Goal: Information Seeking & Learning: Stay updated

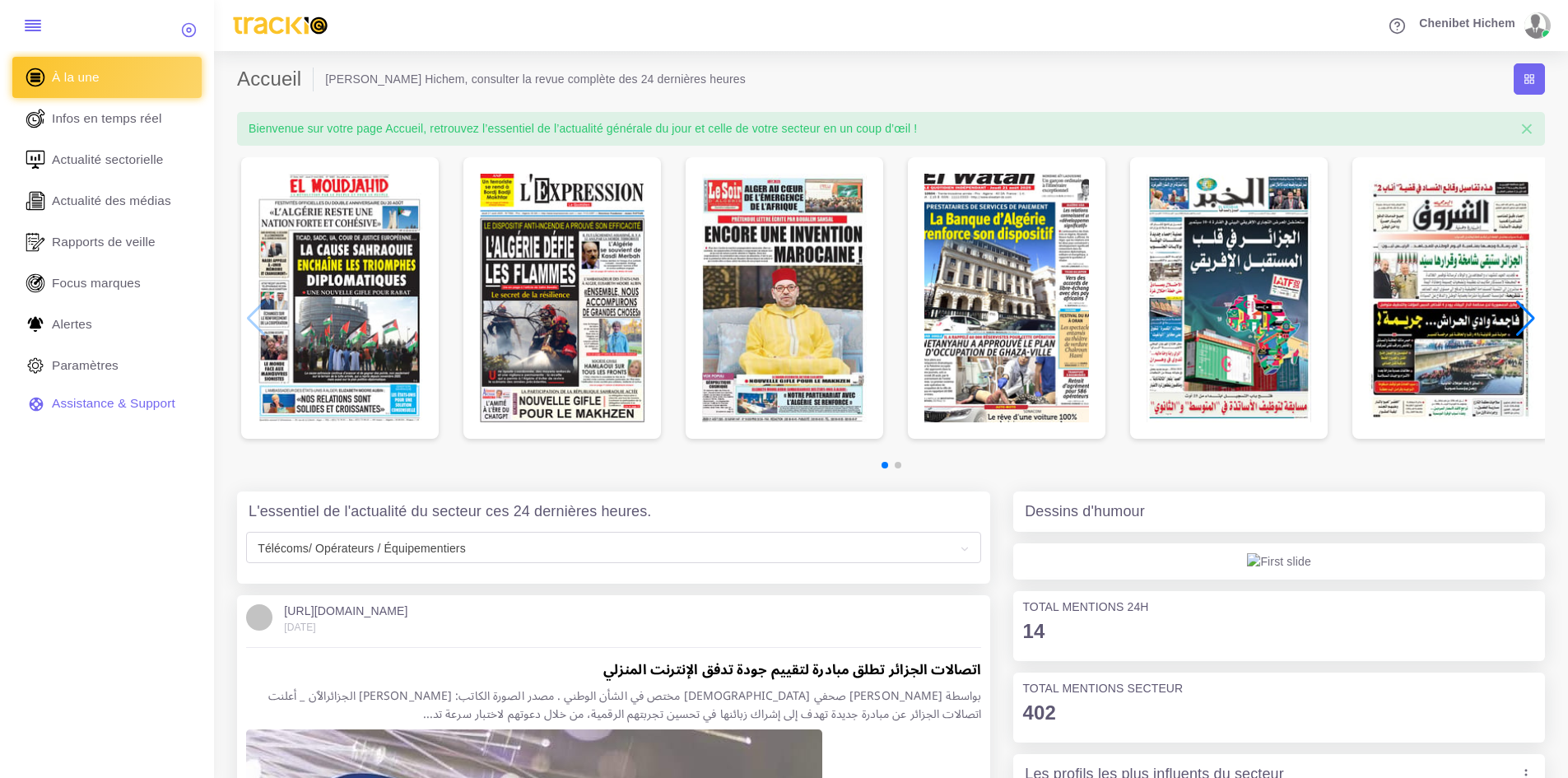
click at [372, 278] on img "1 / 6" at bounding box center [340, 298] width 164 height 249
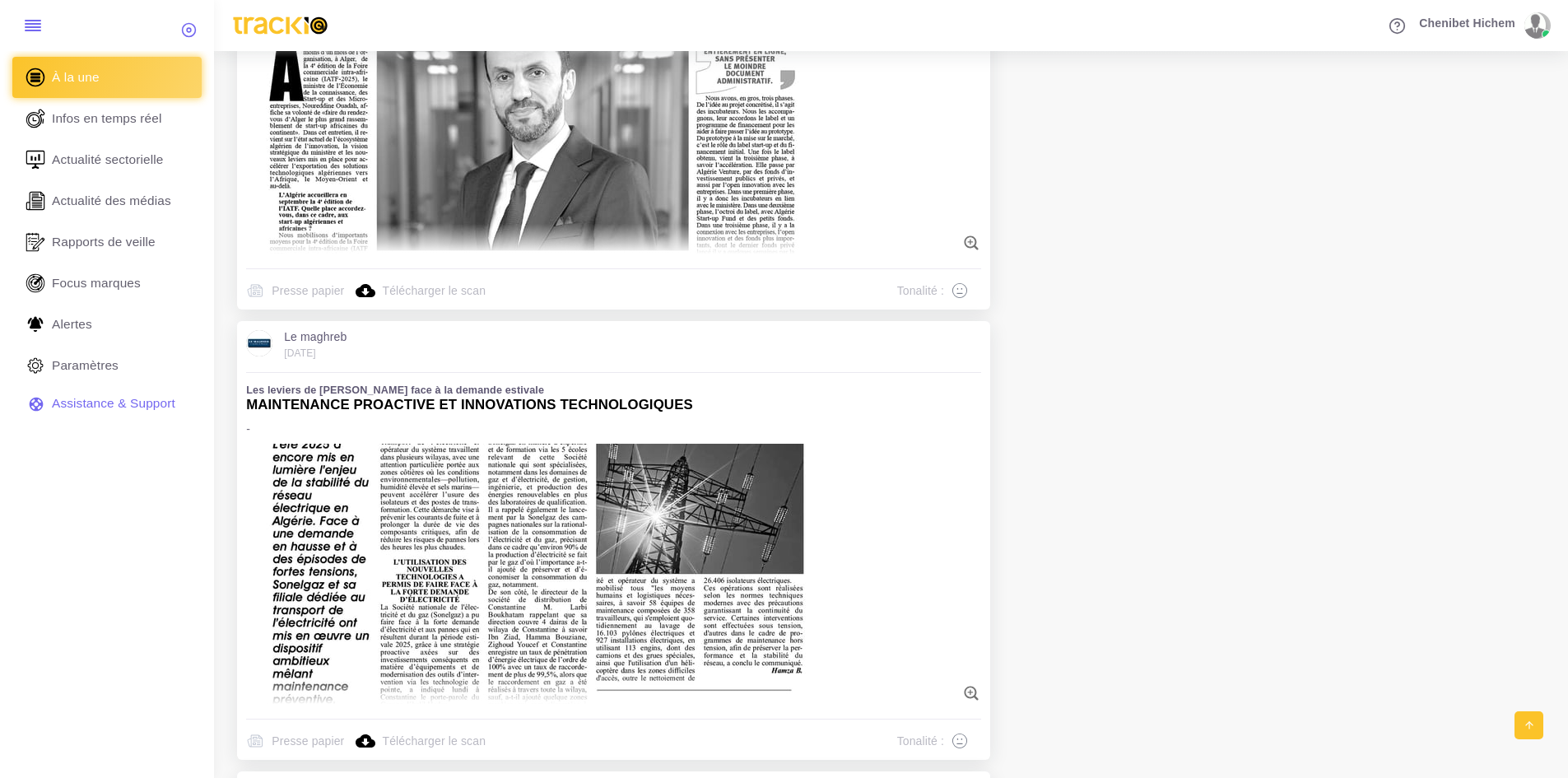
scroll to position [5351, 0]
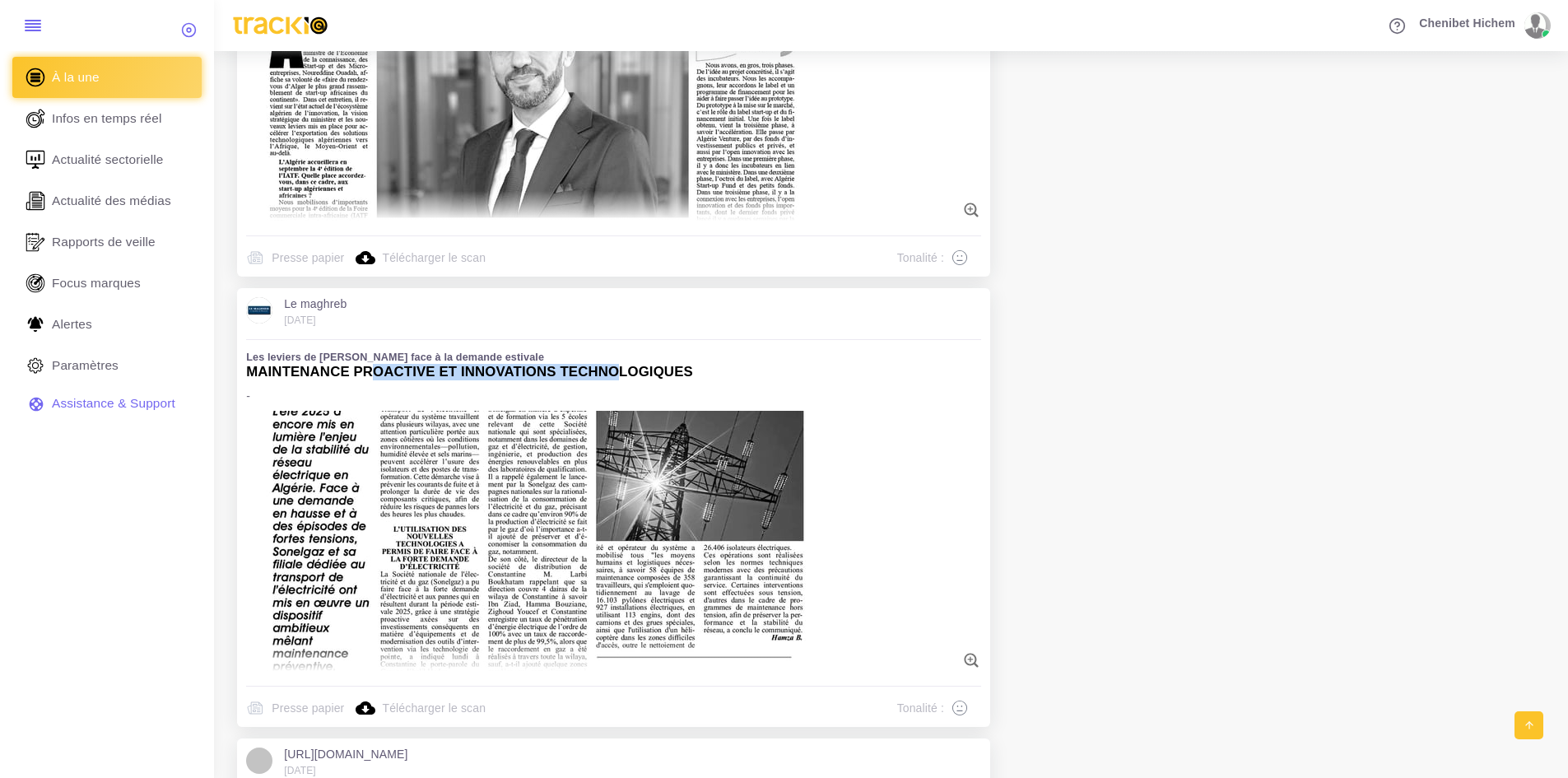
drag, startPoint x: 373, startPoint y: 371, endPoint x: 619, endPoint y: 378, distance: 246.1
click at [619, 378] on h5 "MAINTENANCE PROACTIVE ET INNOVATIONS TECHNOLOGIQUES" at bounding box center [613, 372] width 735 height 16
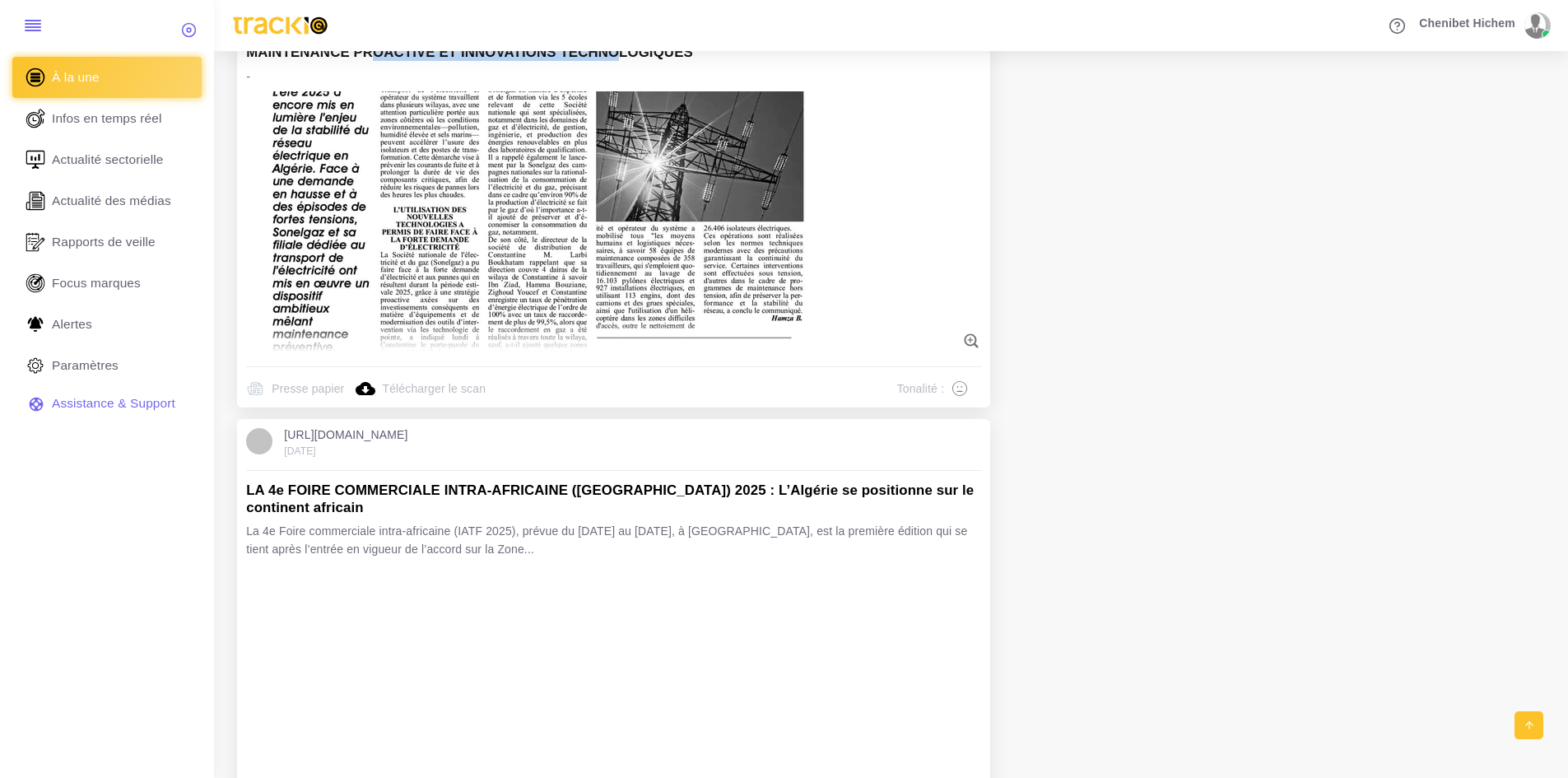
scroll to position [5679, 0]
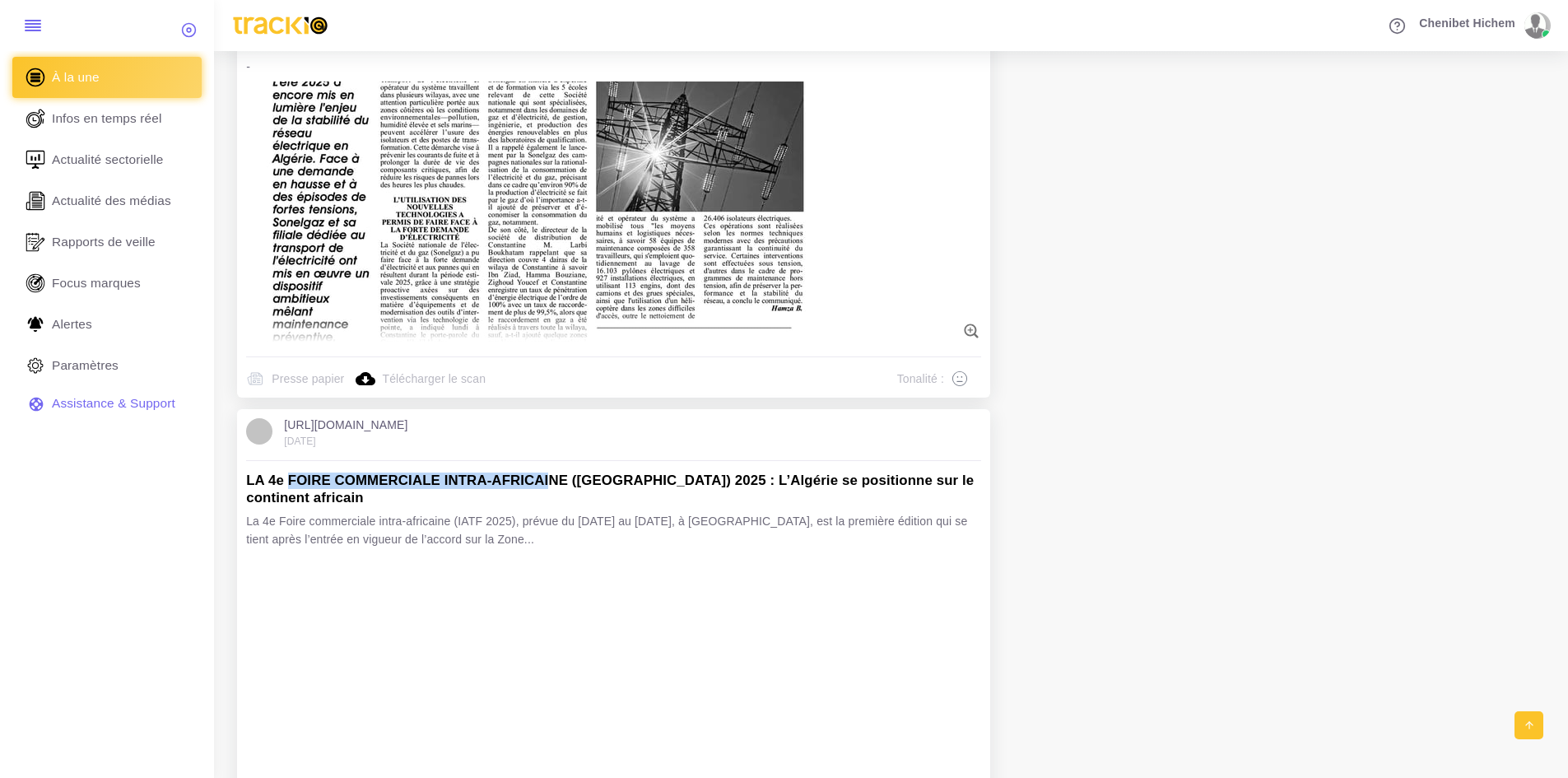
drag, startPoint x: 291, startPoint y: 475, endPoint x: 556, endPoint y: 468, distance: 265.1
click at [554, 469] on div "http://lecourrier-dalgerie.com 2025/08/20 http://lecourrier-dalgerie.com 2025/0…" at bounding box center [613, 640] width 753 height 461
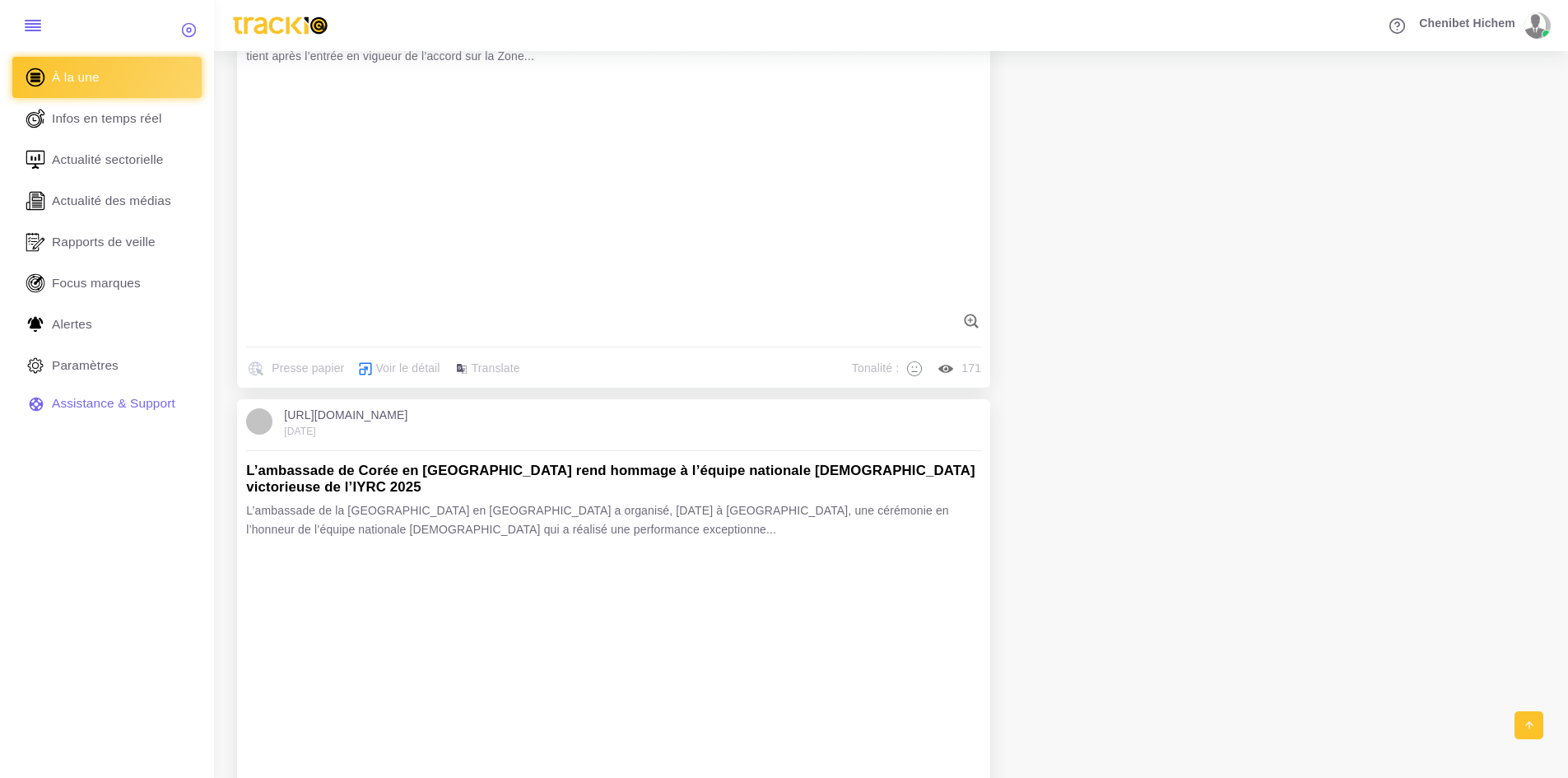
scroll to position [6174, 0]
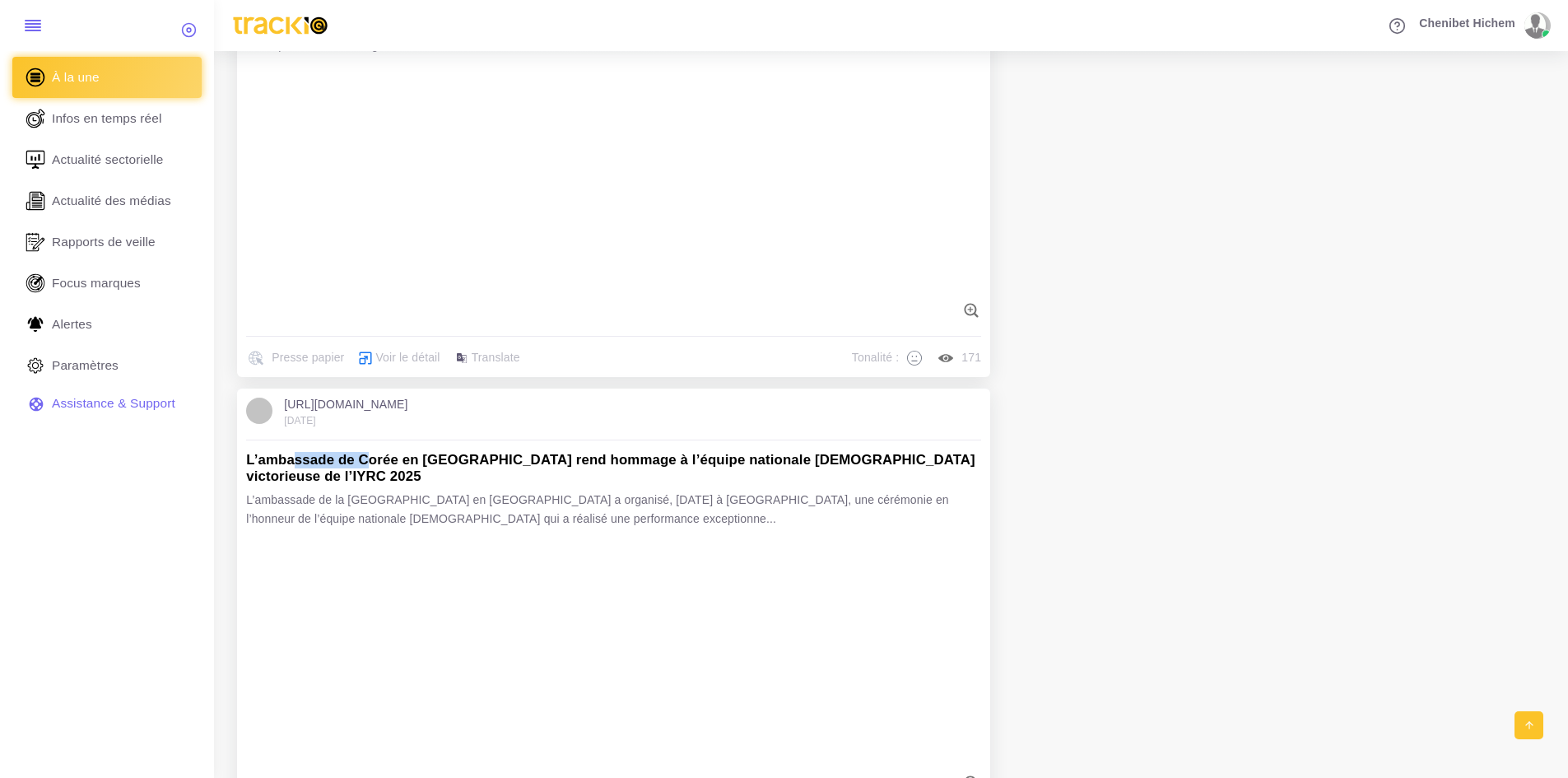
drag, startPoint x: 295, startPoint y: 450, endPoint x: 384, endPoint y: 450, distance: 89.0
click at [377, 452] on h5 "L’ambassade de Corée en [GEOGRAPHIC_DATA] rend hommage à l’équipe nationale [DE…" at bounding box center [613, 468] width 735 height 33
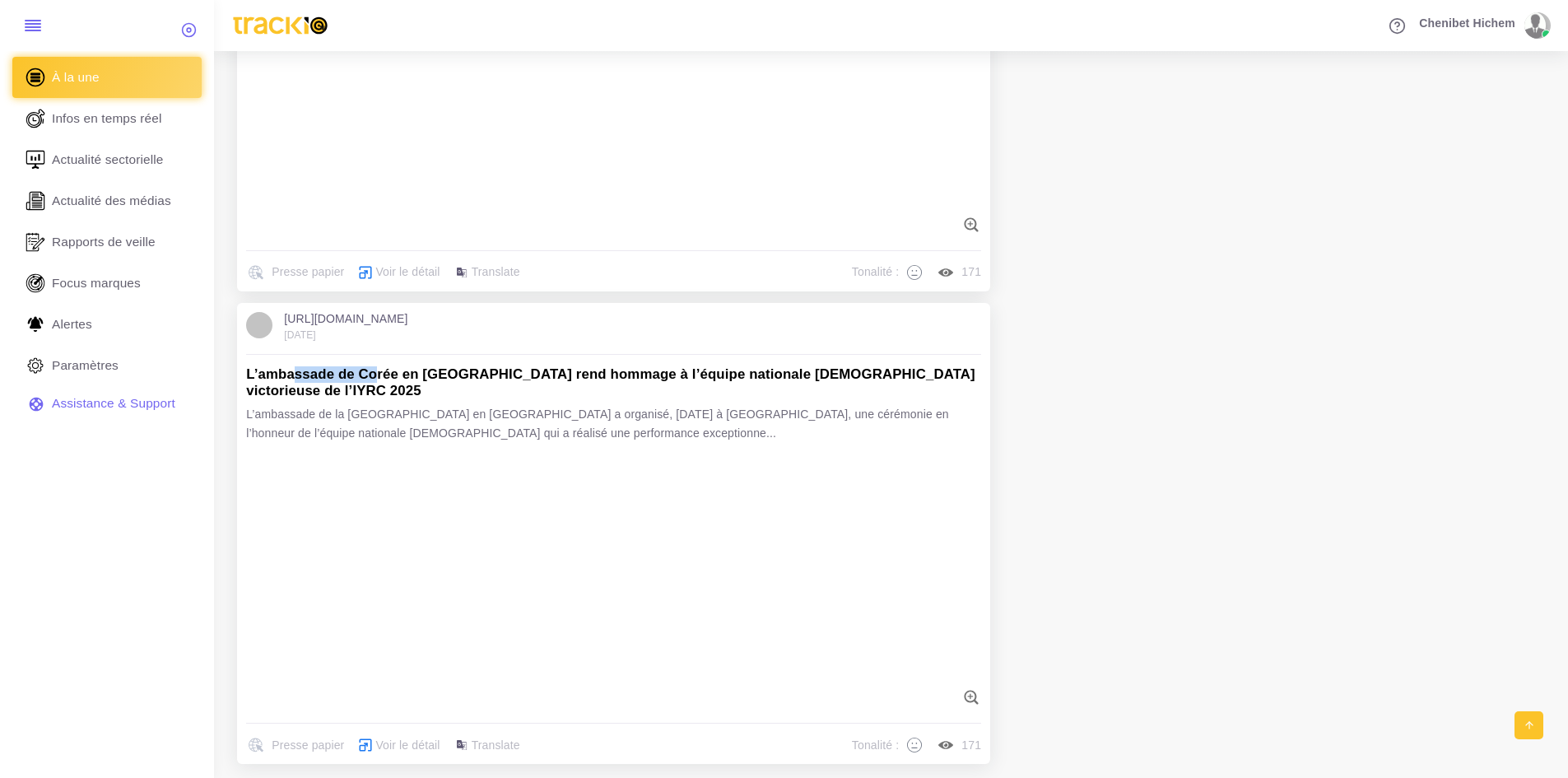
scroll to position [6263, 0]
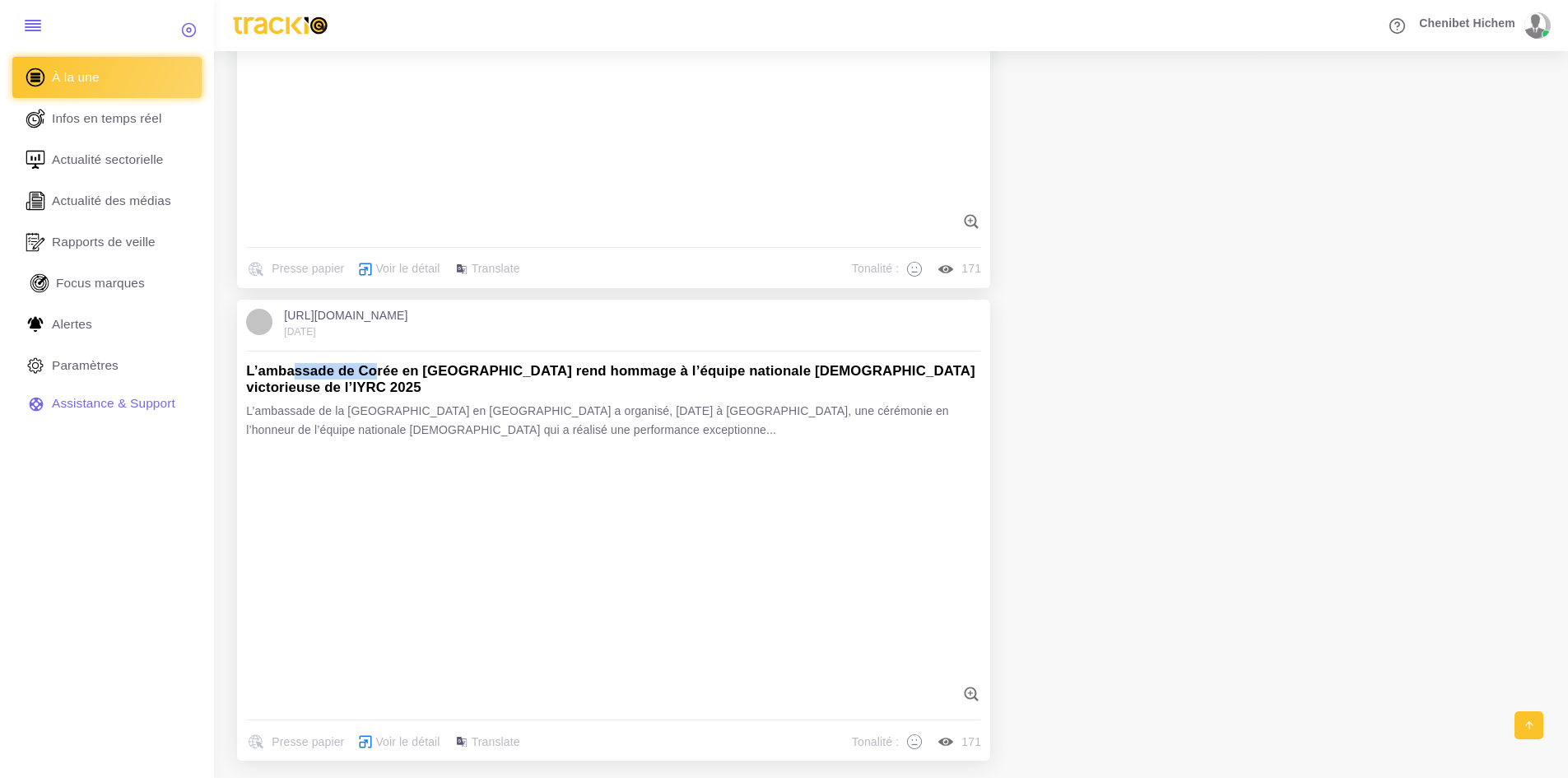
click at [84, 281] on span "Focus marques" at bounding box center [100, 283] width 89 height 18
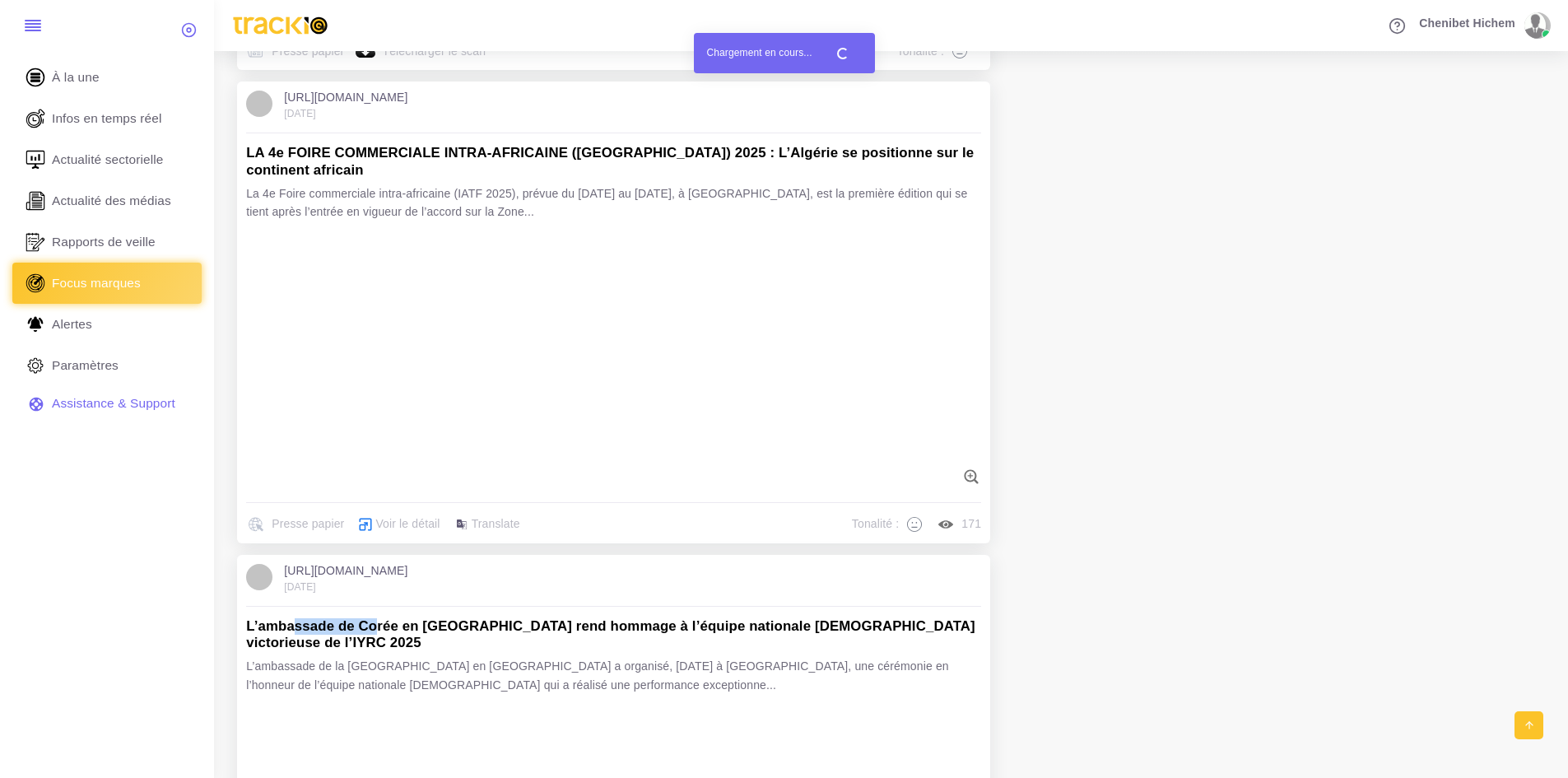
scroll to position [6180, 0]
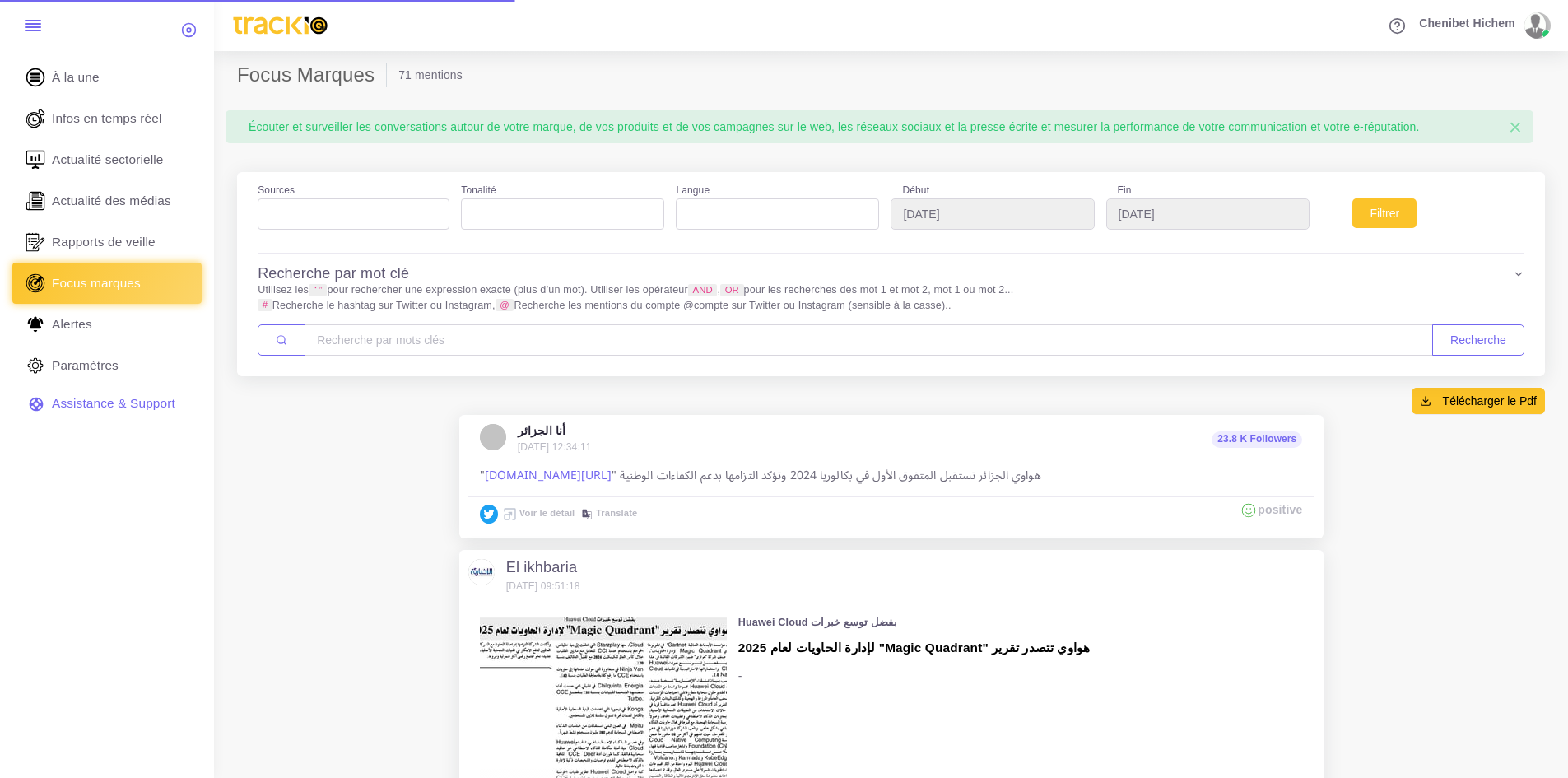
select select
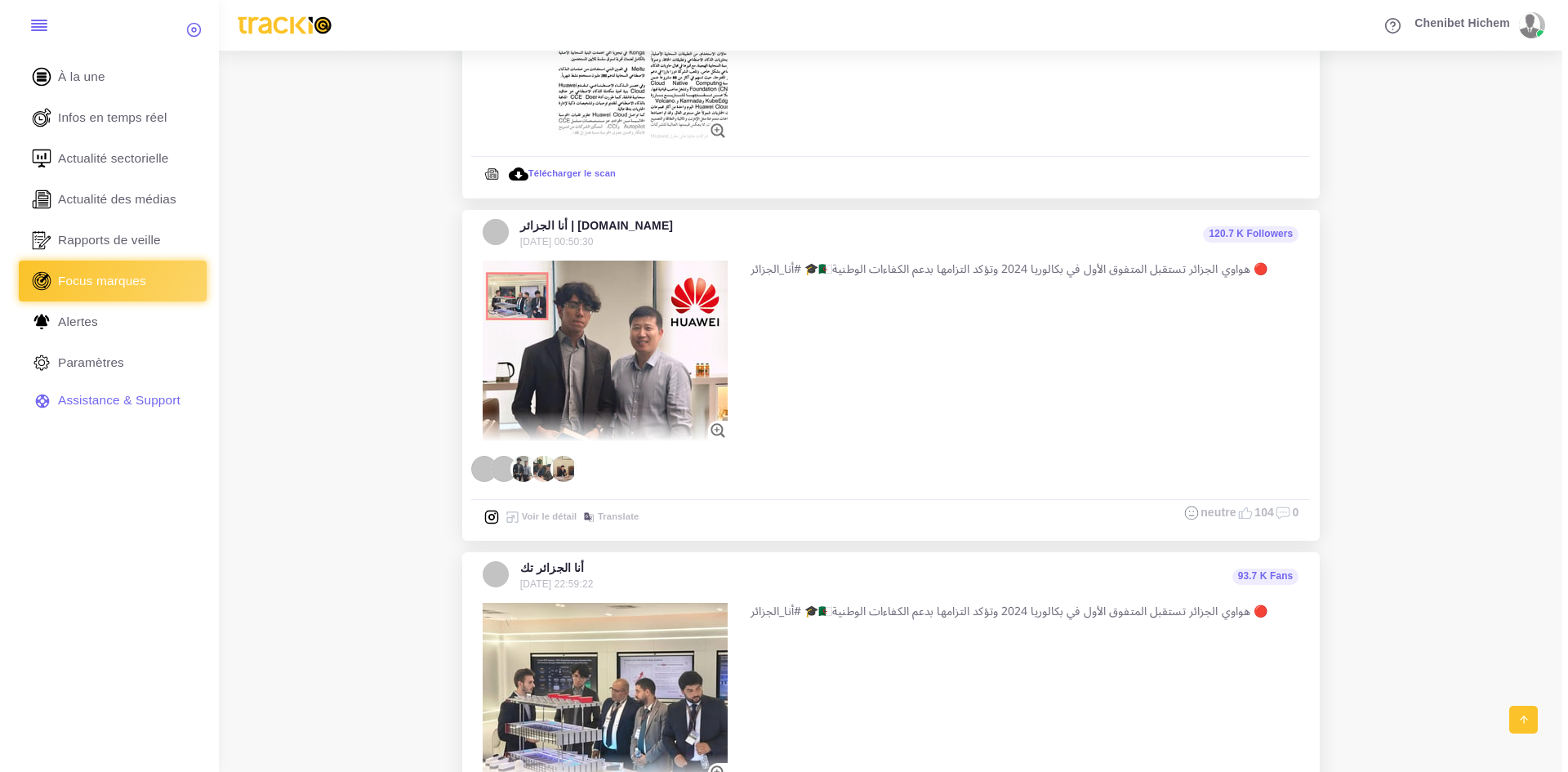
scroll to position [654, 0]
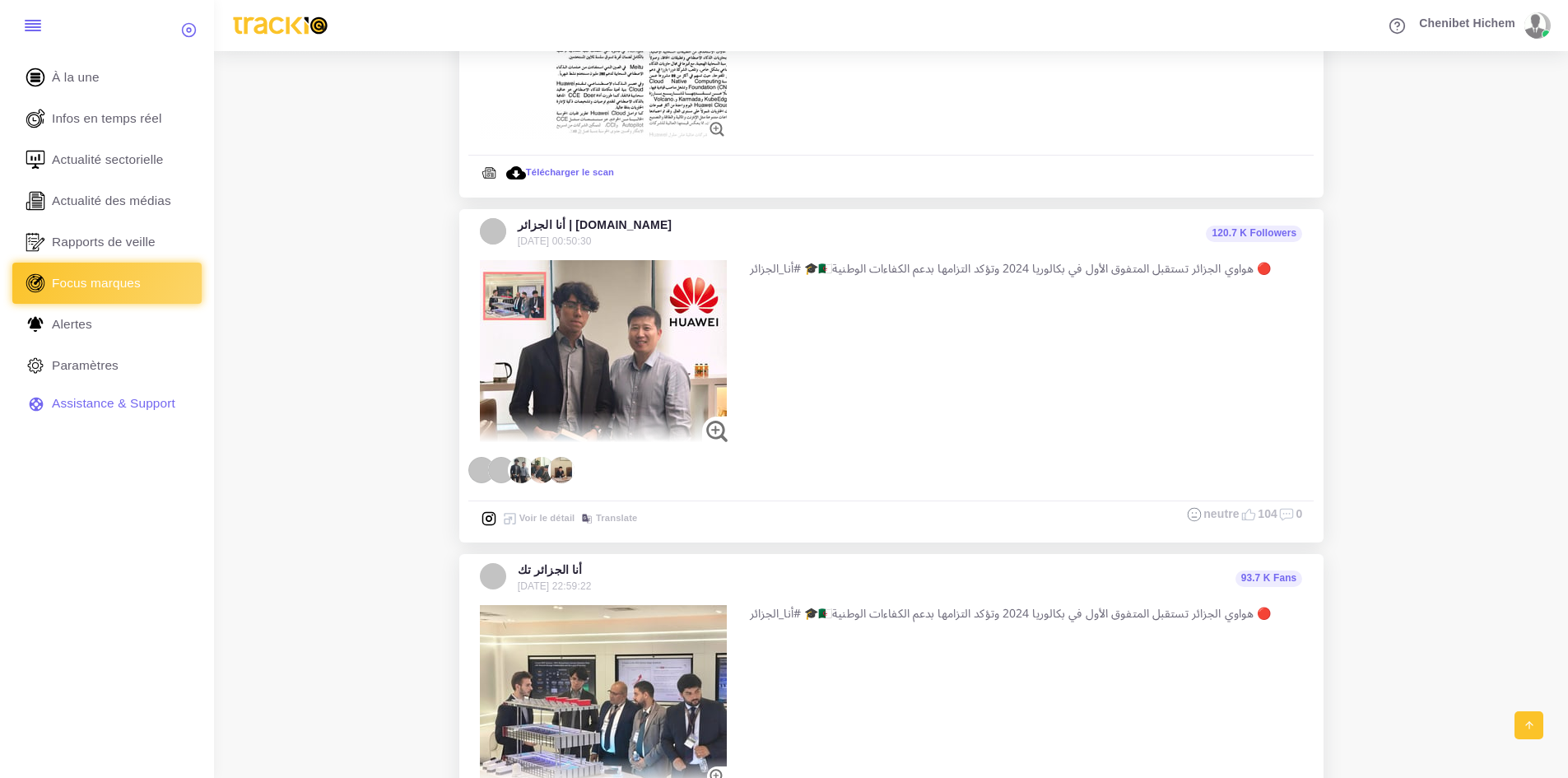
click at [715, 424] on img at bounding box center [716, 431] width 29 height 29
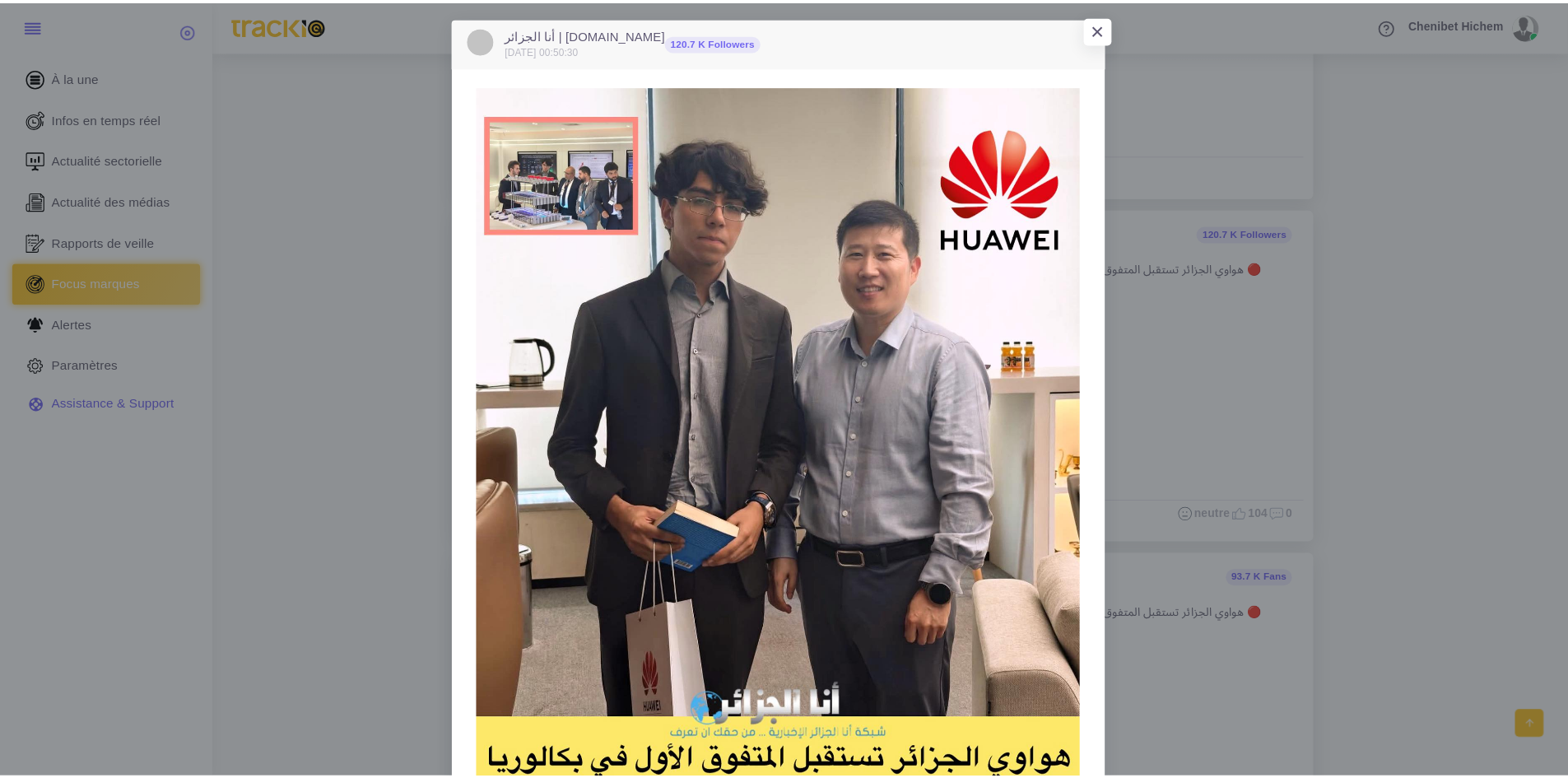
scroll to position [0, 0]
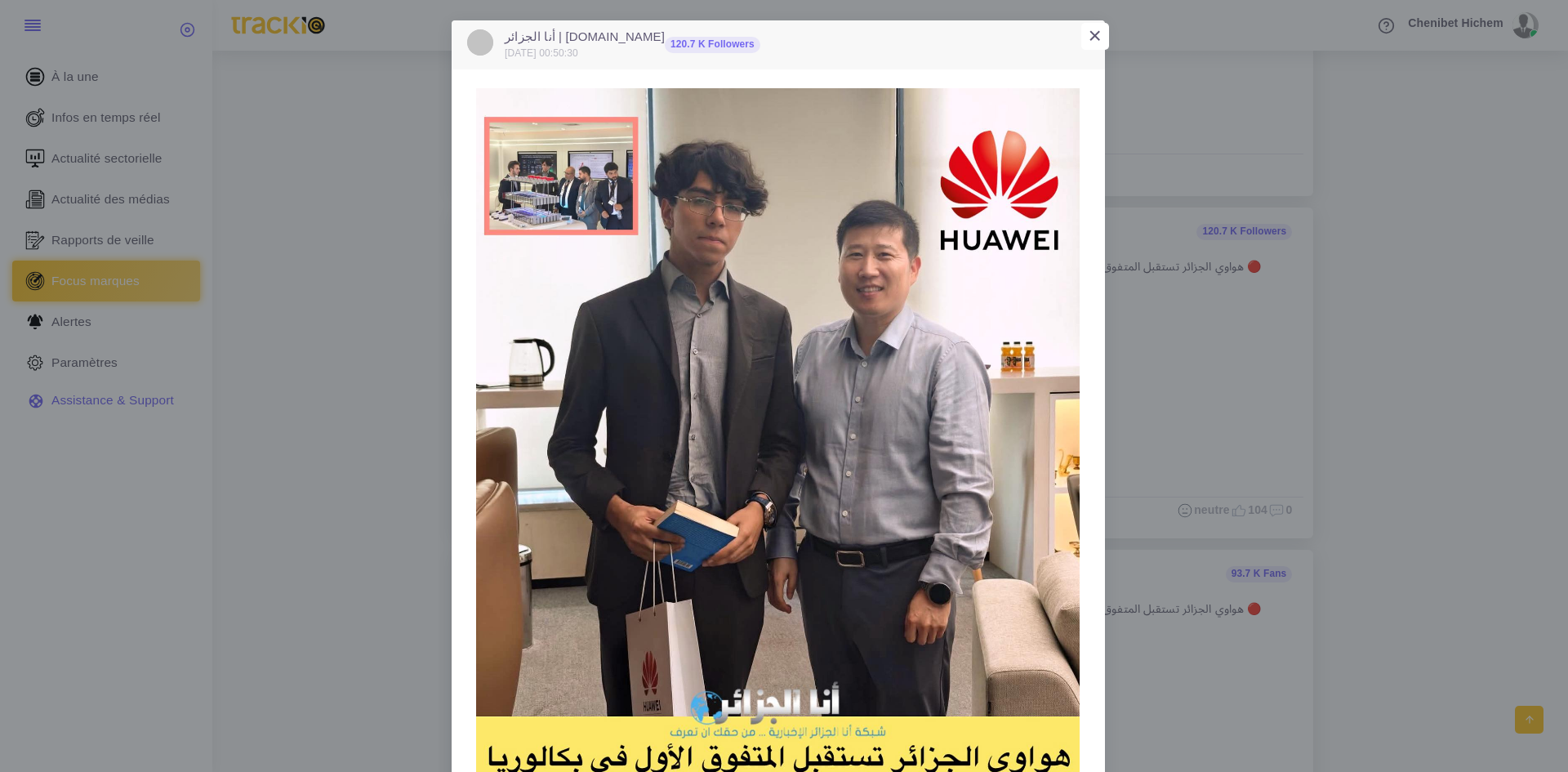
click at [1098, 38] on button "×" at bounding box center [1095, 37] width 28 height 28
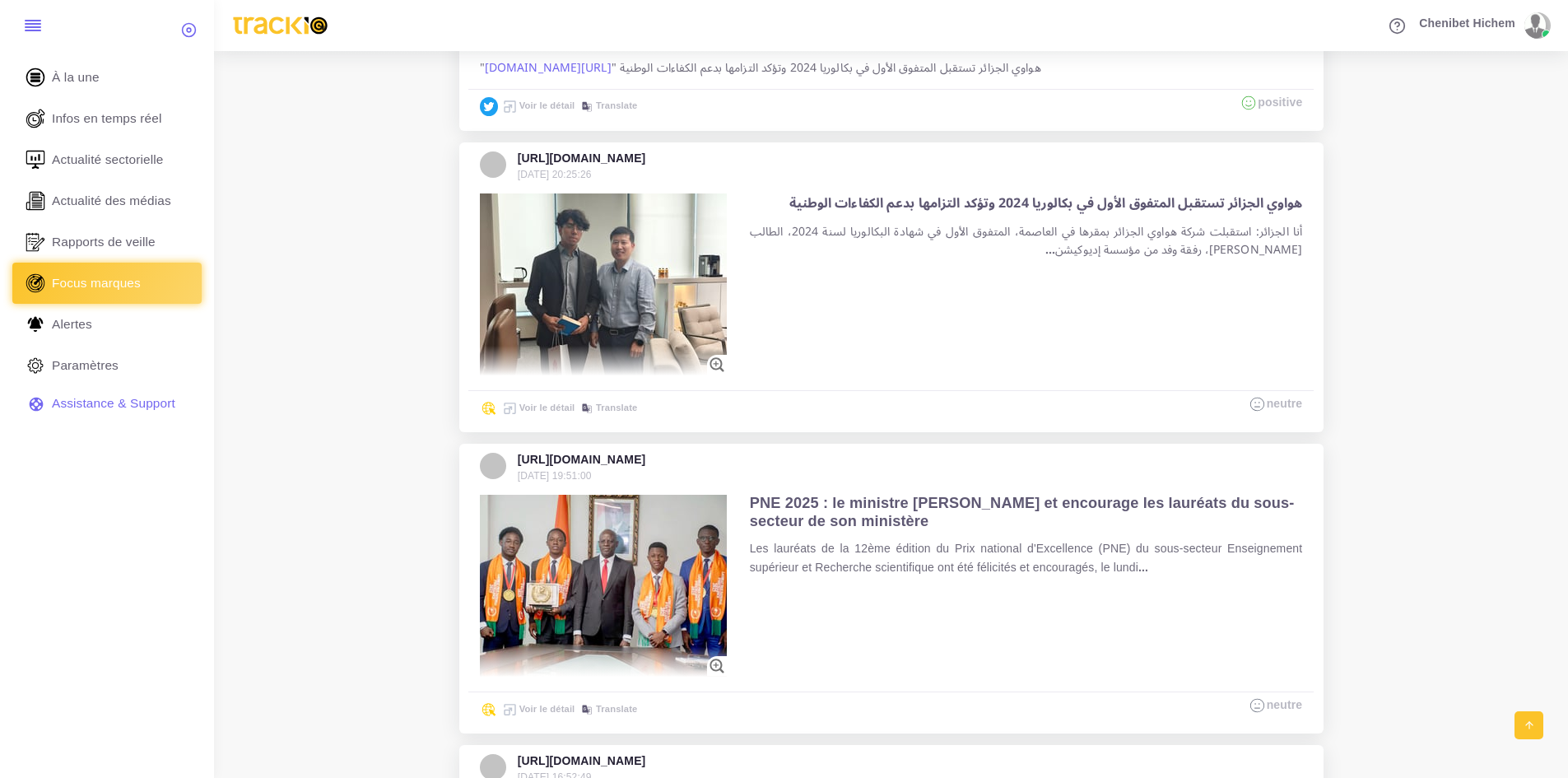
scroll to position [2058, 0]
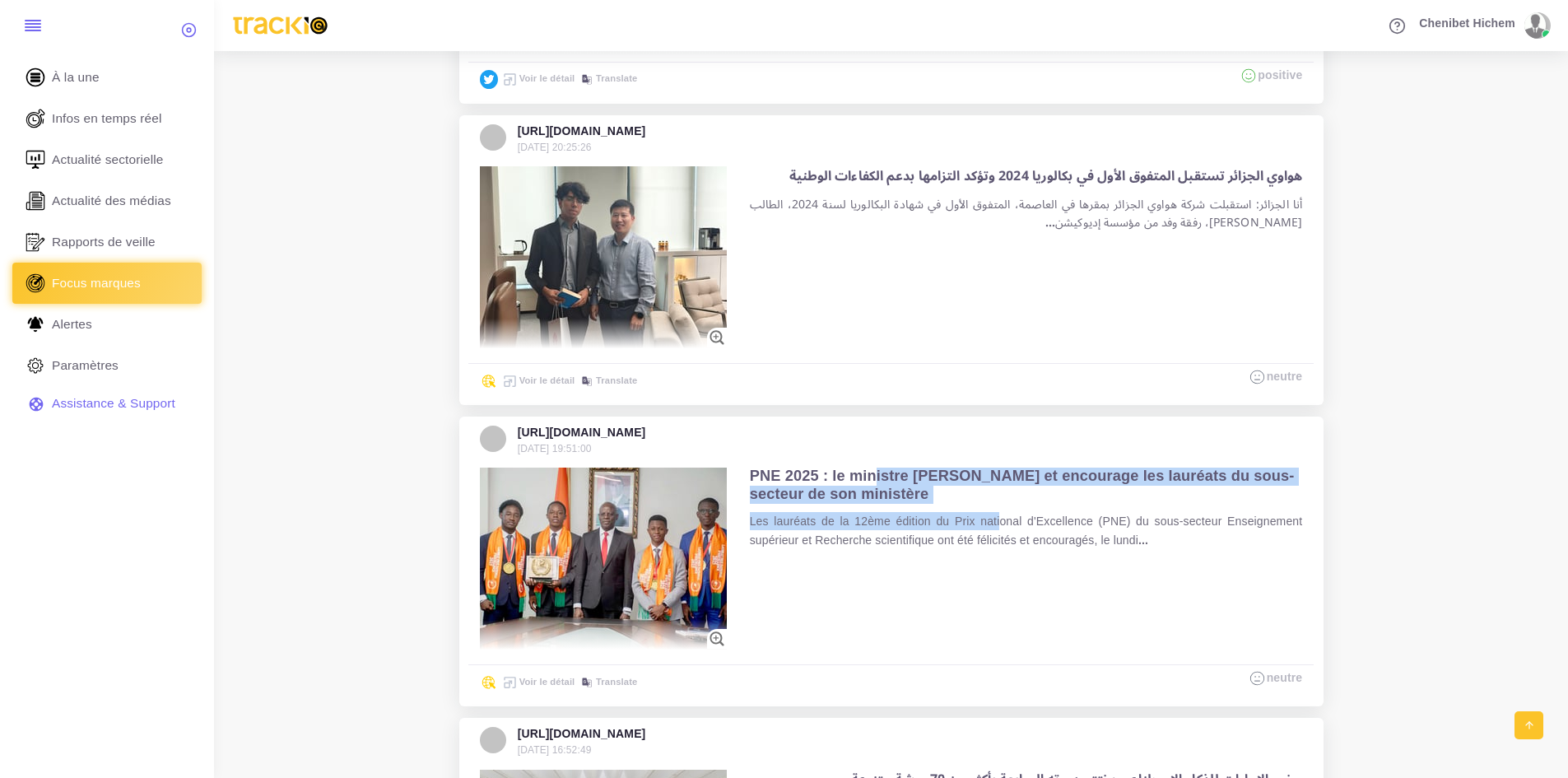
drag, startPoint x: 872, startPoint y: 475, endPoint x: 1002, endPoint y: 505, distance: 133.4
click at [1002, 505] on div "PNE 2025 : le ministre Adama Diawara félicite et encourage les lauréats du sous…" at bounding box center [1025, 509] width 553 height 81
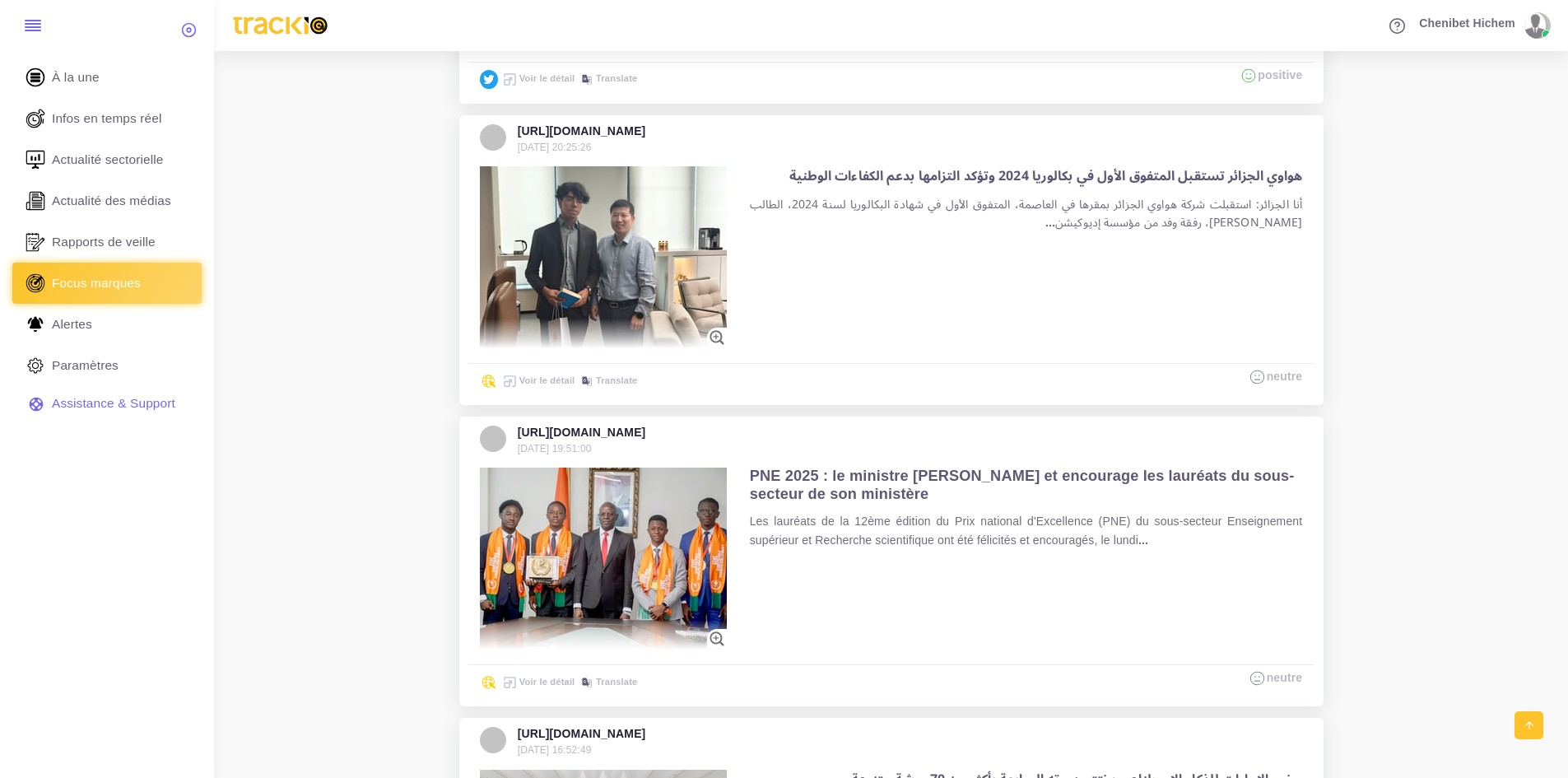
click at [893, 578] on div "PNE 2025 : le ministre Adama Diawara félicite et encourage les lauréats du sous…" at bounding box center [1026, 560] width 577 height 208
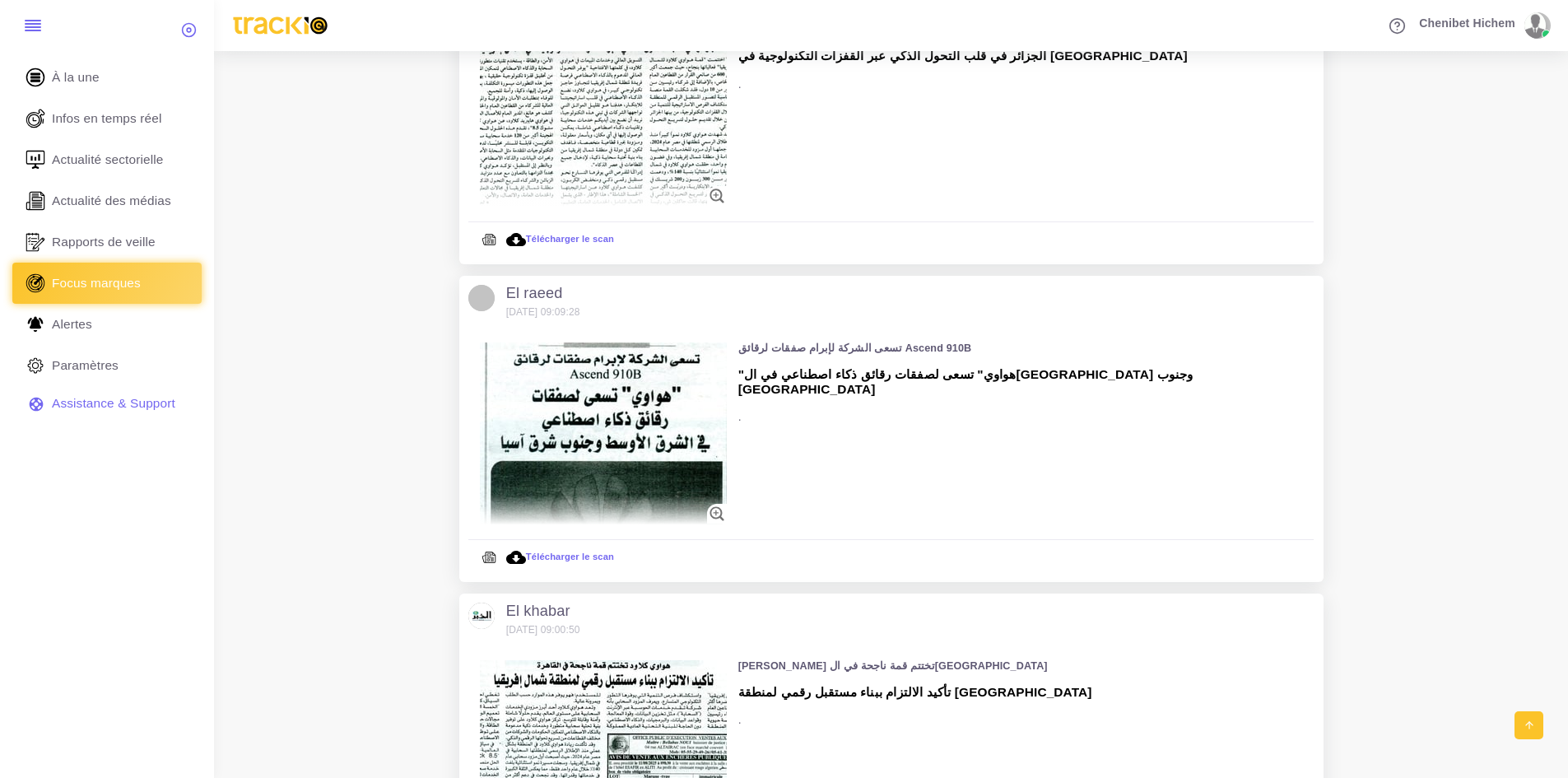
scroll to position [5574, 0]
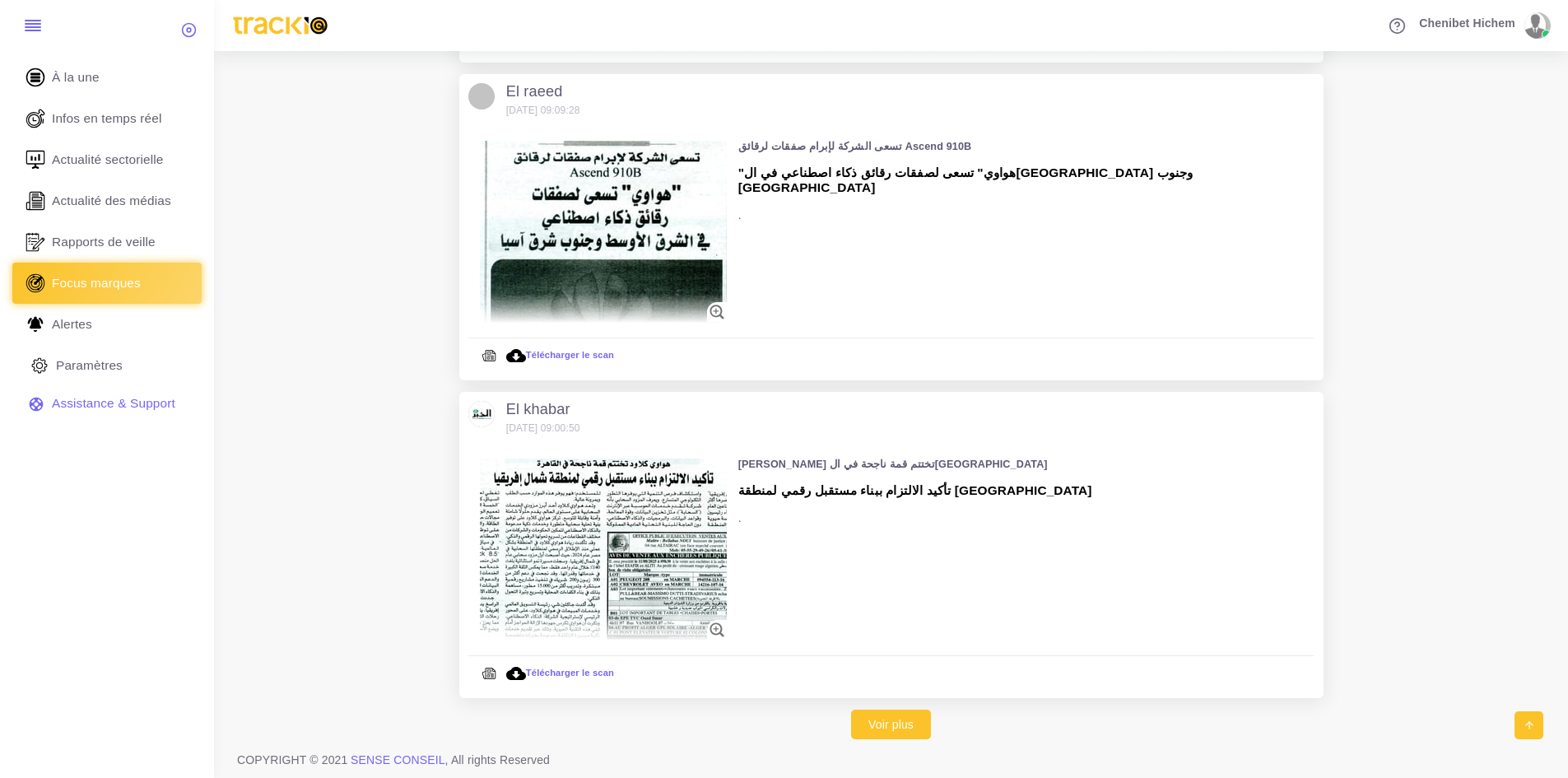
click at [112, 372] on span "Paramètres" at bounding box center [89, 365] width 67 height 18
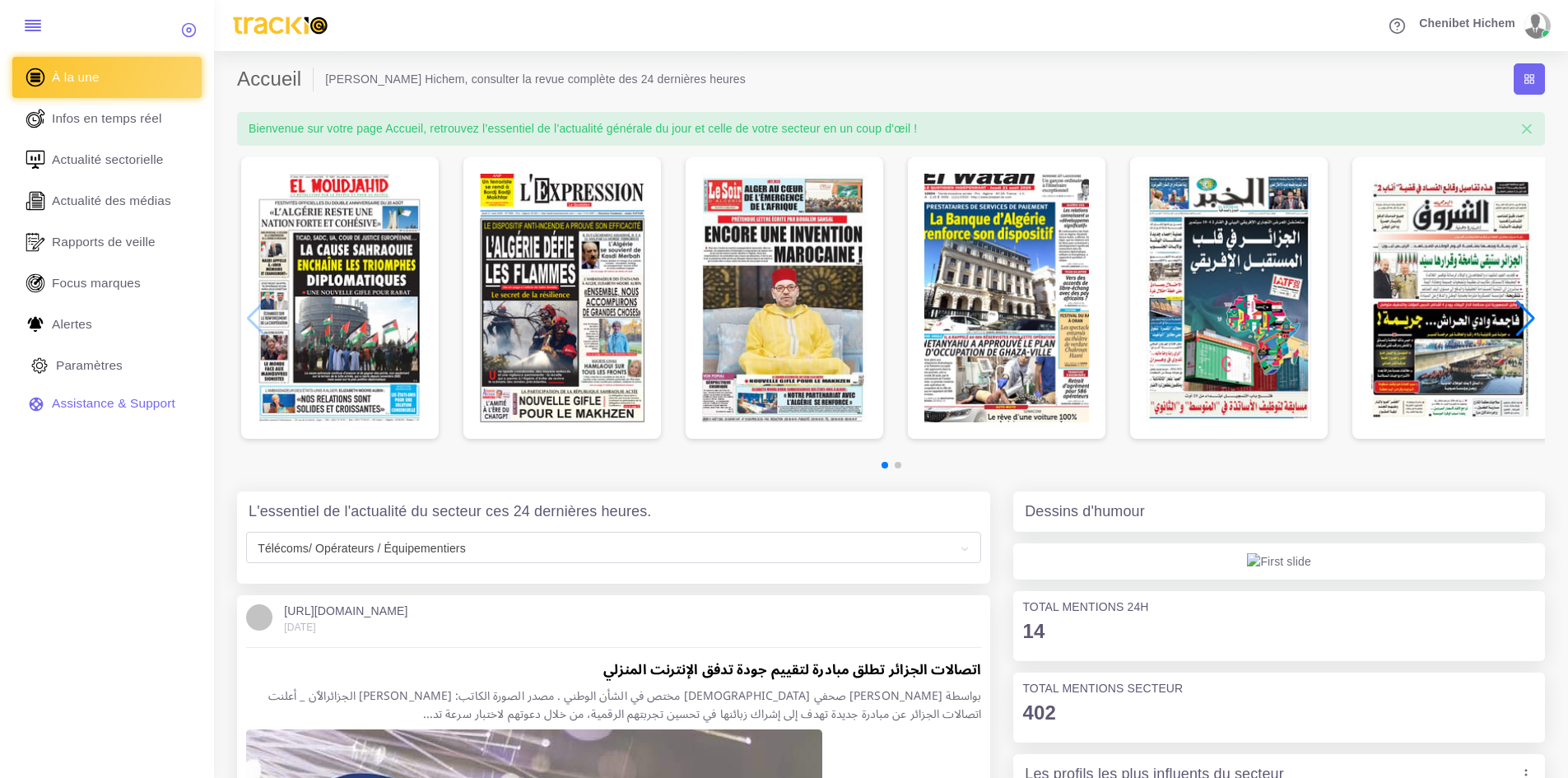
click at [124, 369] on link "Paramètres" at bounding box center [107, 366] width 189 height 42
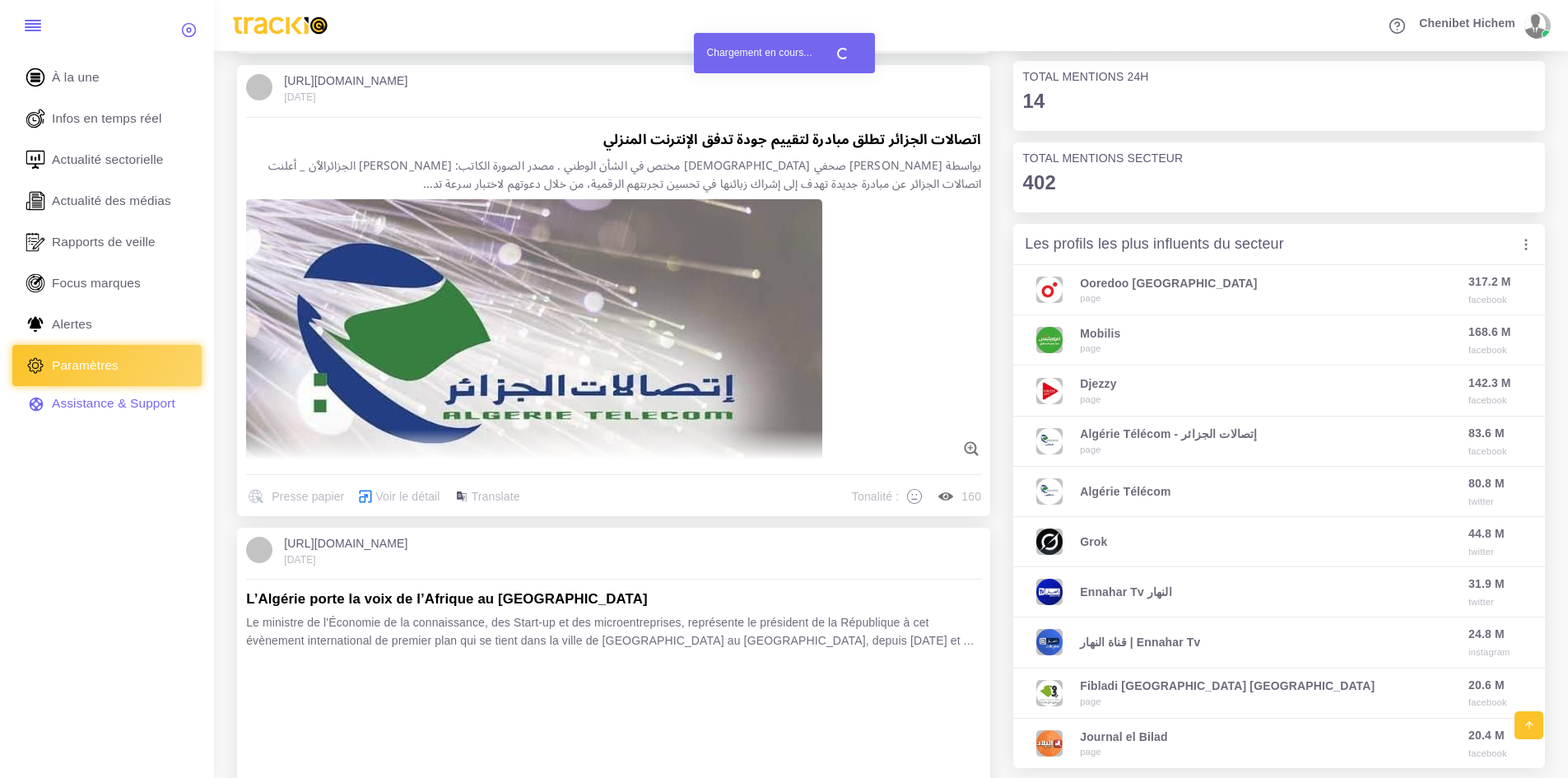
scroll to position [493, 0]
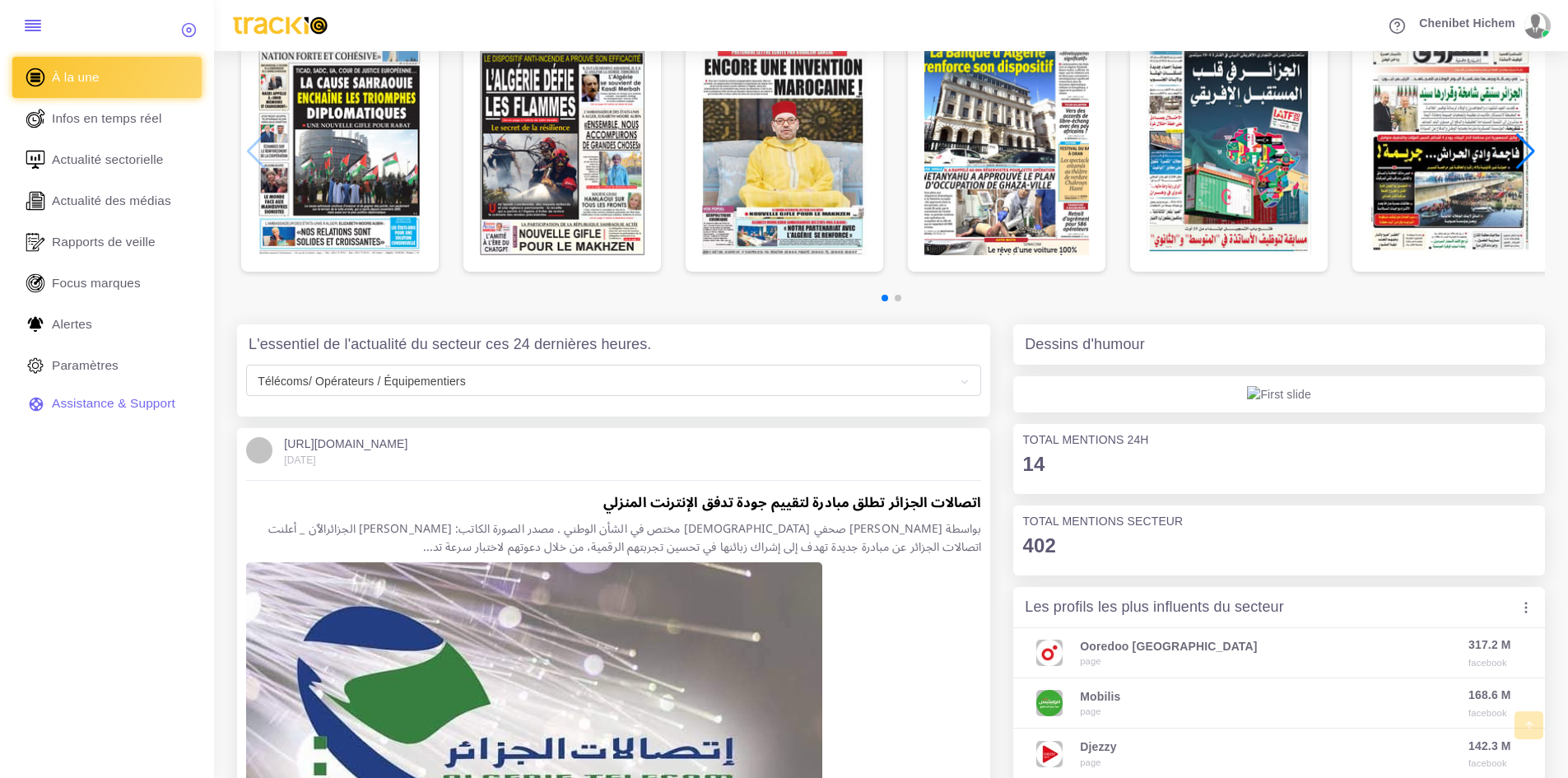
scroll to position [164, 0]
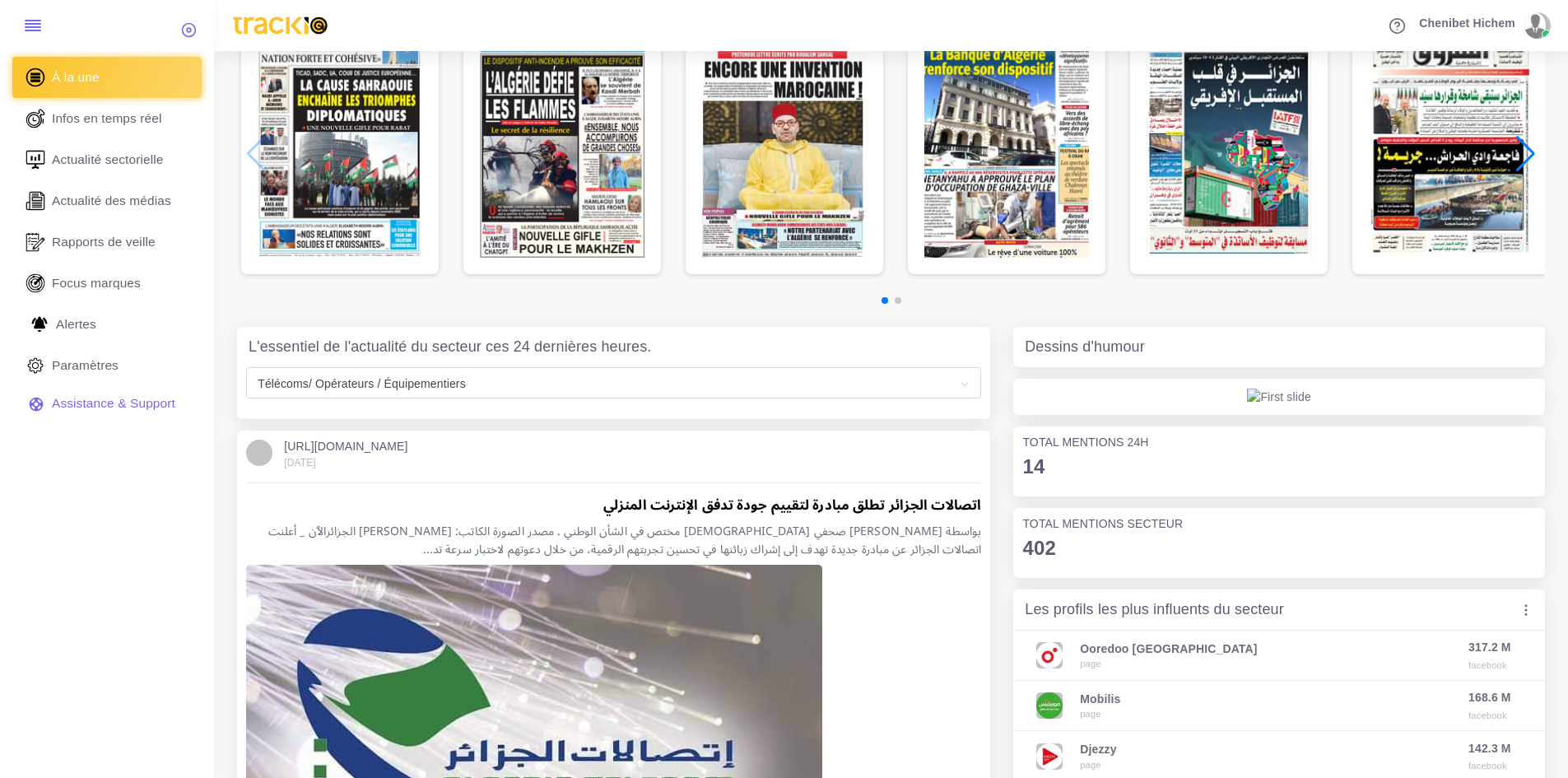
click at [98, 321] on link "Alertes" at bounding box center [107, 324] width 189 height 42
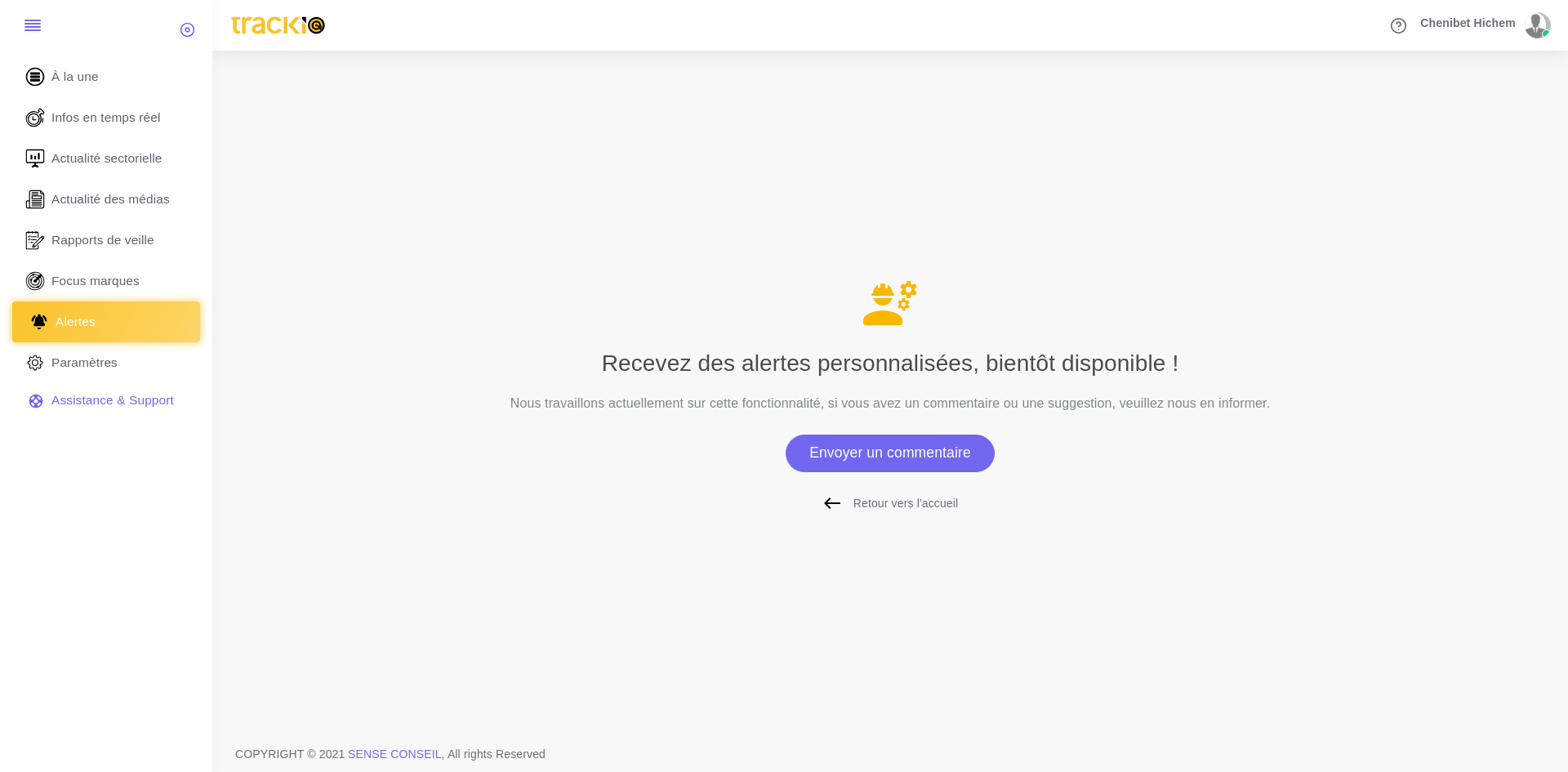
click at [96, 327] on link "Alertes" at bounding box center [106, 322] width 188 height 41
click at [79, 241] on span "Rapports de veille" at bounding box center [107, 239] width 103 height 18
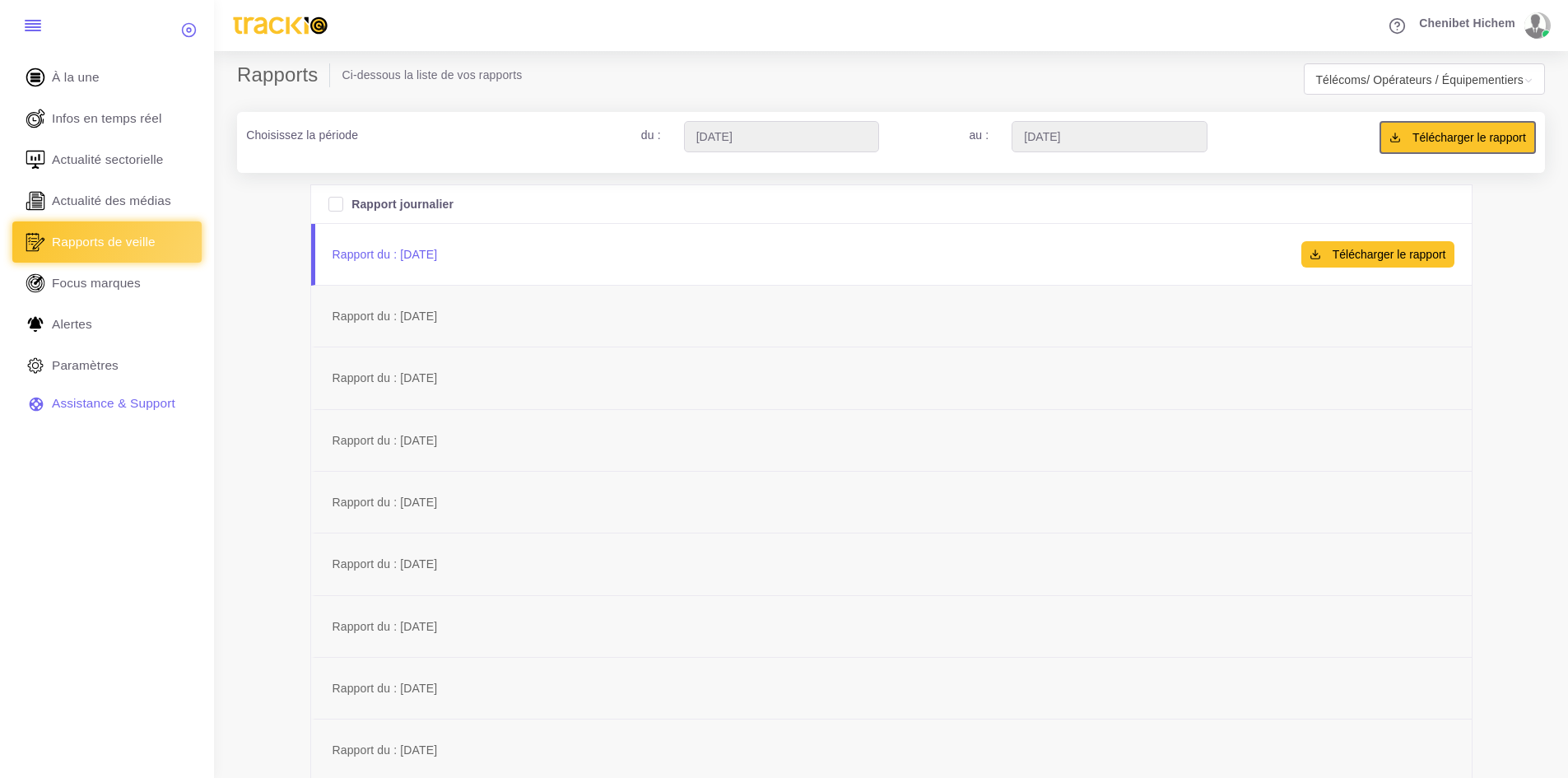
click at [595, 262] on link "Rapport du : [DATE] Télécharger le rapport Téléchargement en cours..." at bounding box center [891, 254] width 1161 height 61
click at [116, 68] on link "À la une" at bounding box center [107, 78] width 189 height 42
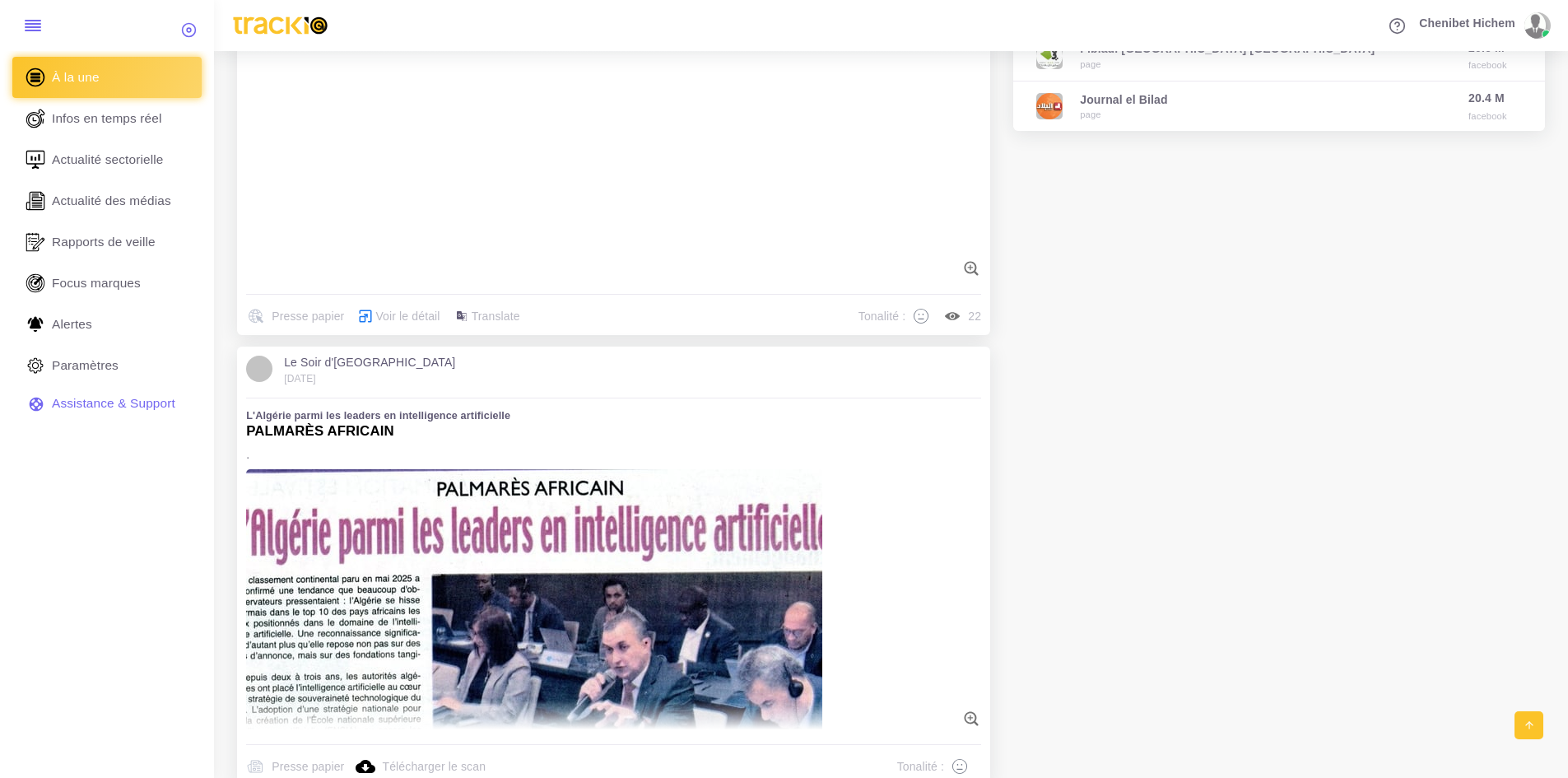
scroll to position [1159, 0]
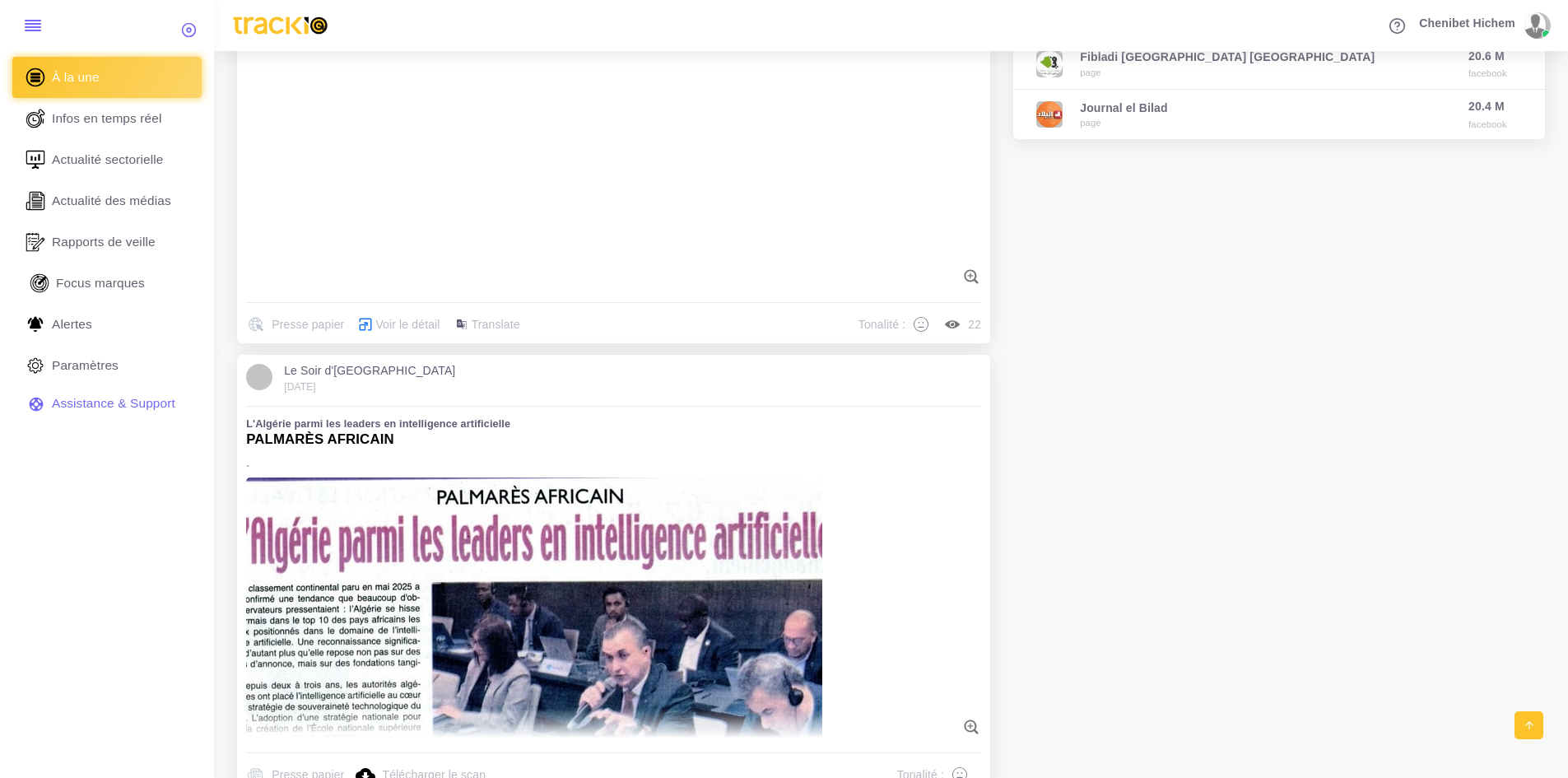
click at [121, 274] on span "Focus marques" at bounding box center [100, 283] width 89 height 18
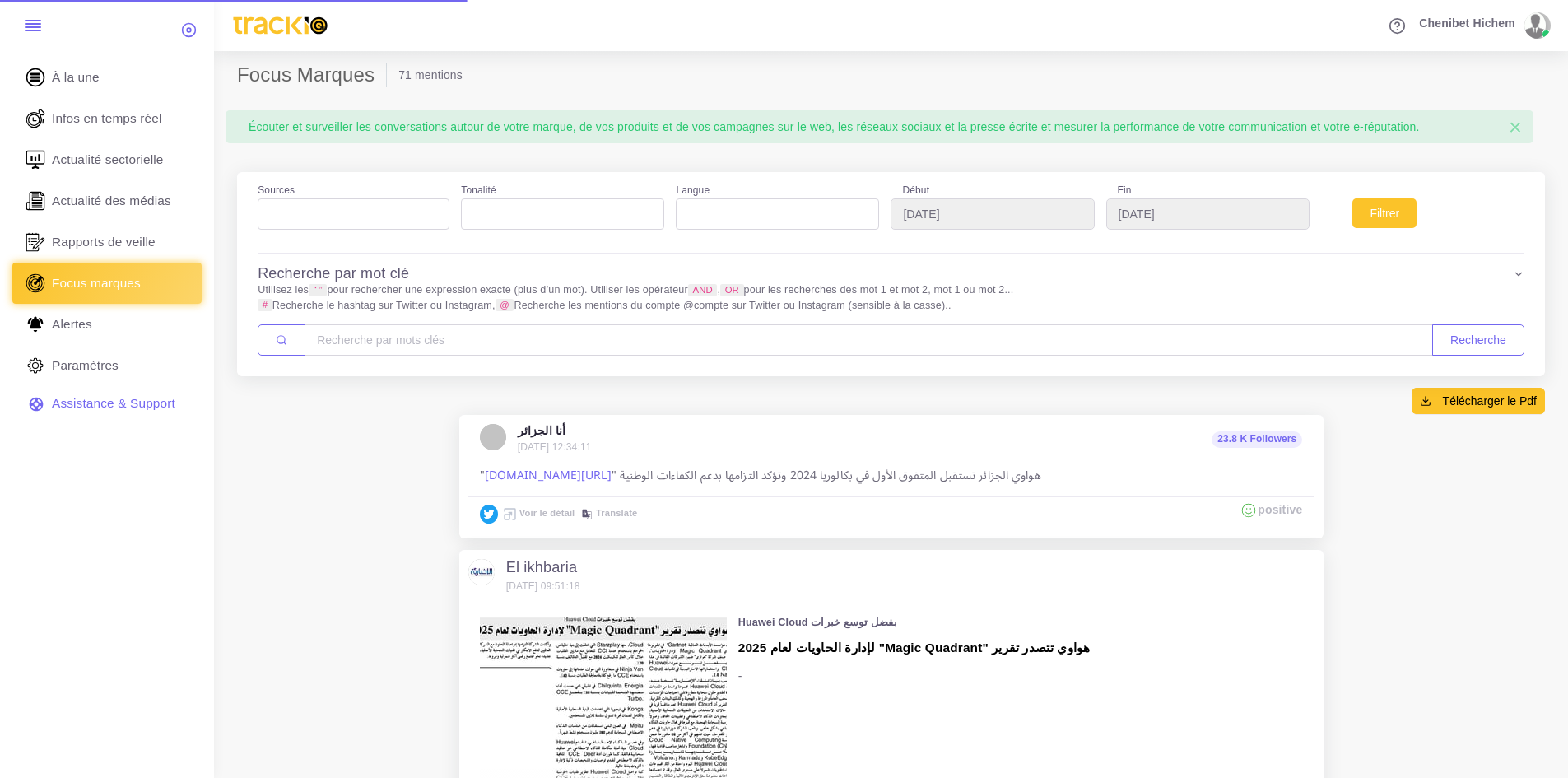
select select
click at [129, 161] on span "Actualité sectorielle" at bounding box center [112, 159] width 112 height 18
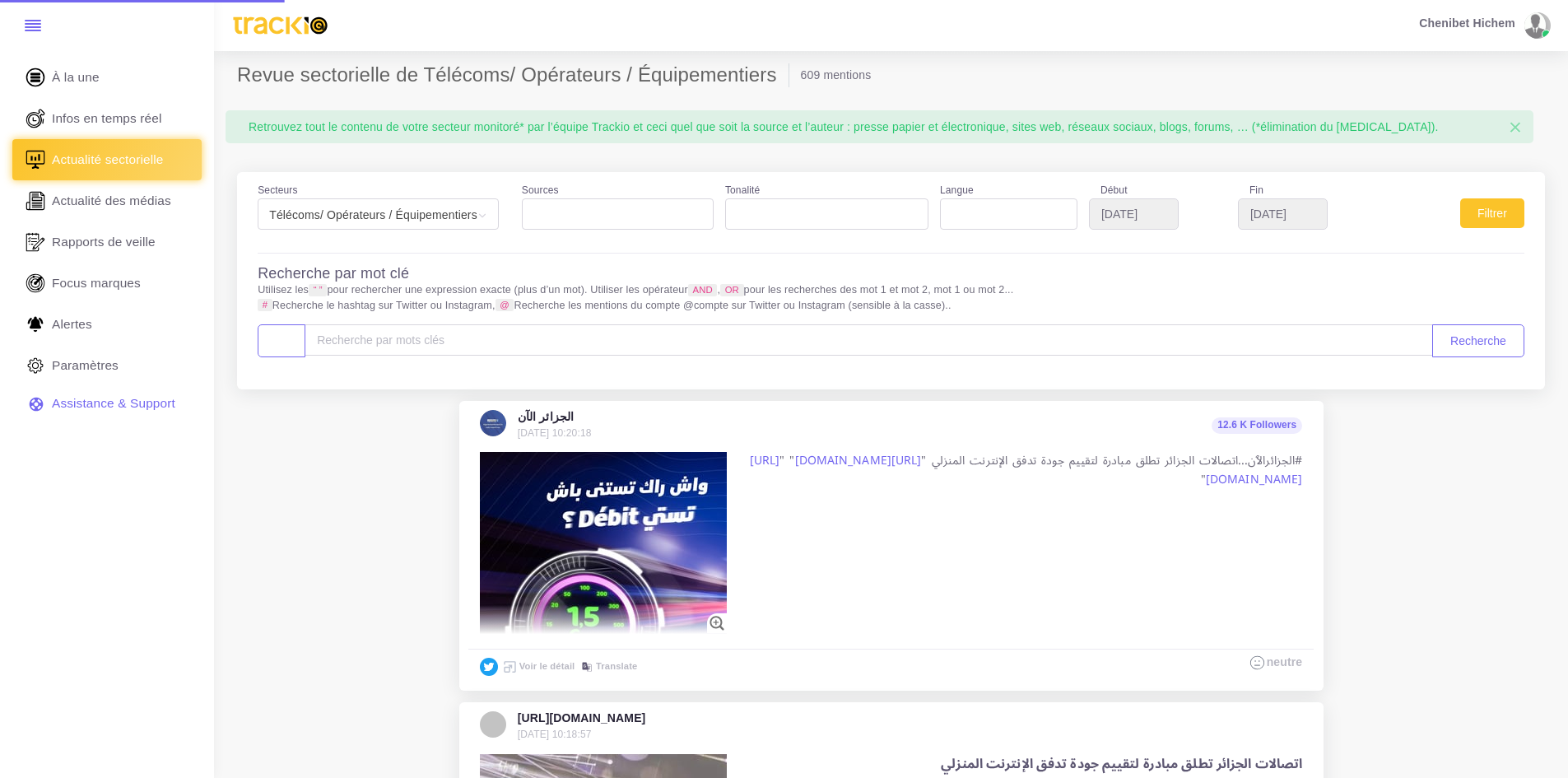
select select
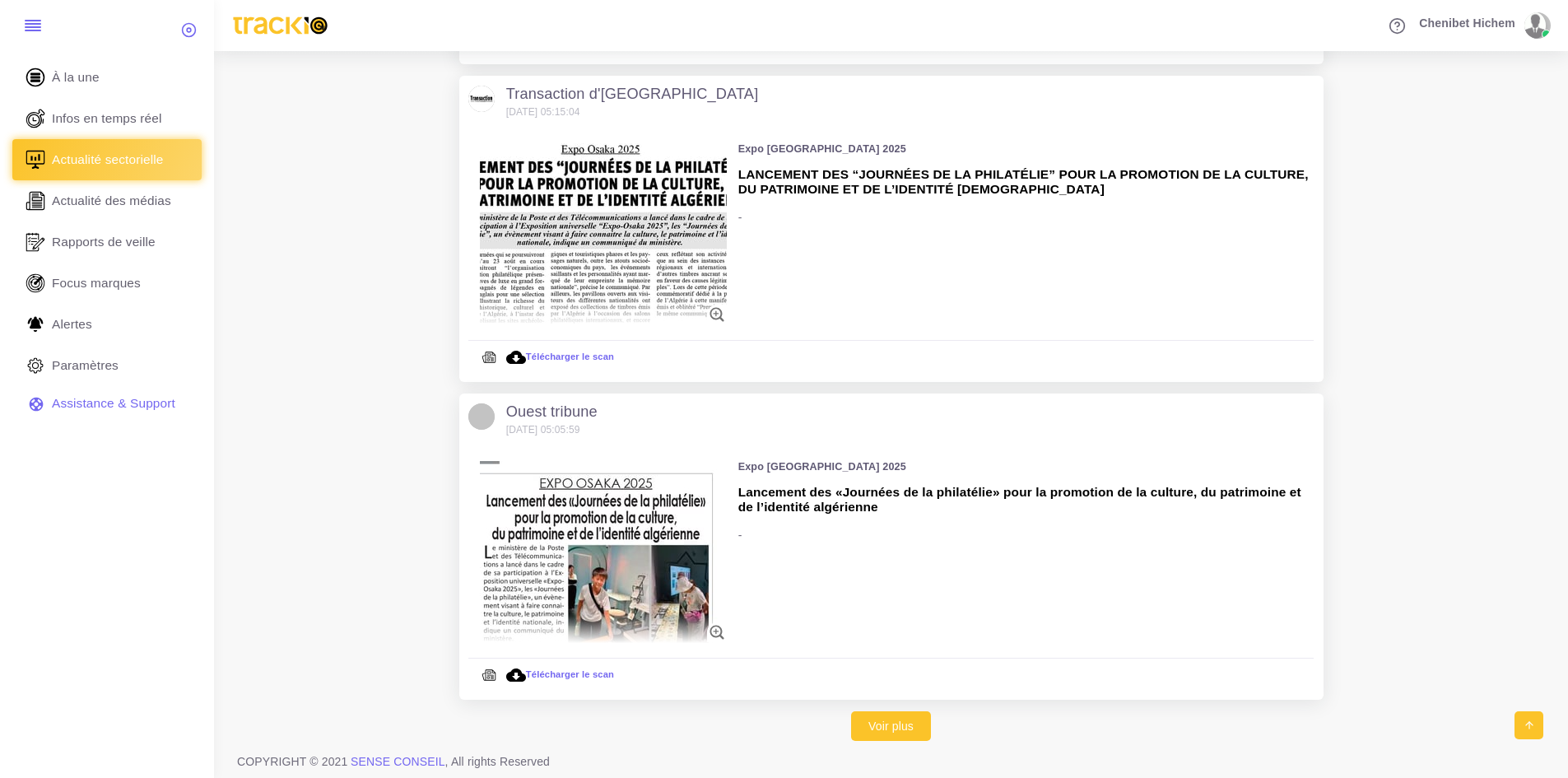
scroll to position [2542, 0]
click at [894, 729] on link "Voir plus" at bounding box center [890, 724] width 79 height 29
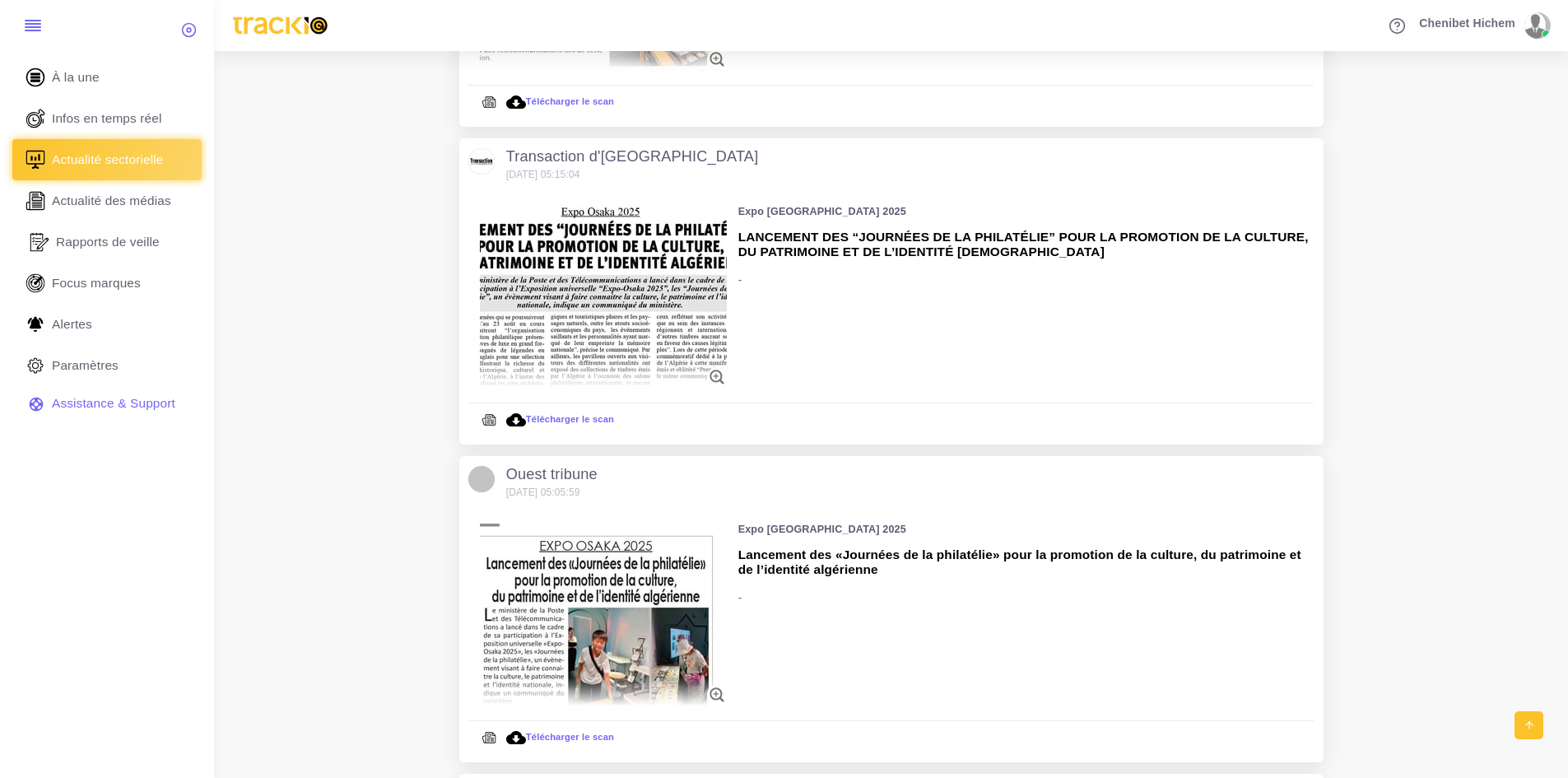
scroll to position [2471, 0]
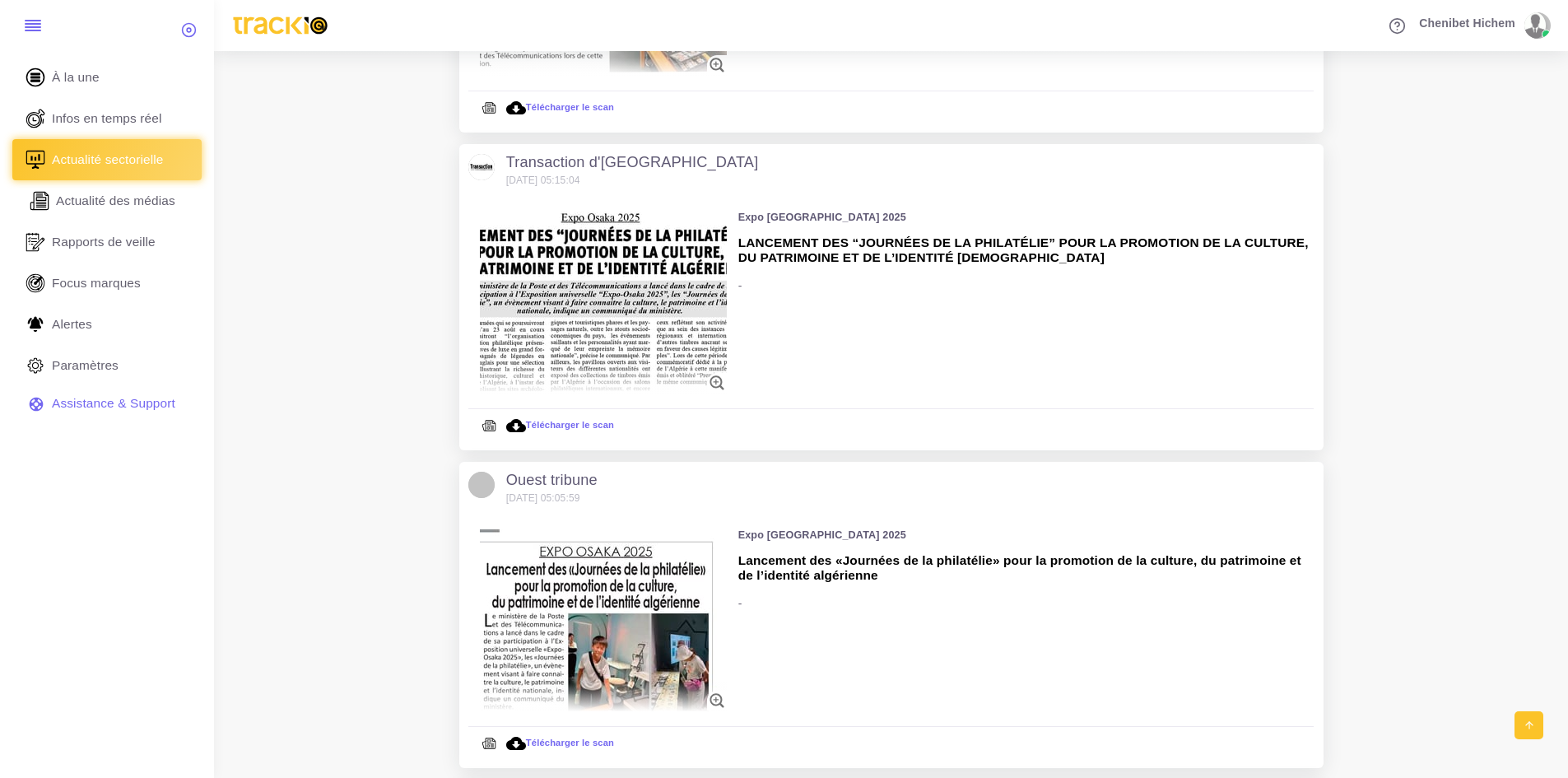
click at [149, 202] on span "Actualité des médias" at bounding box center [115, 200] width 119 height 18
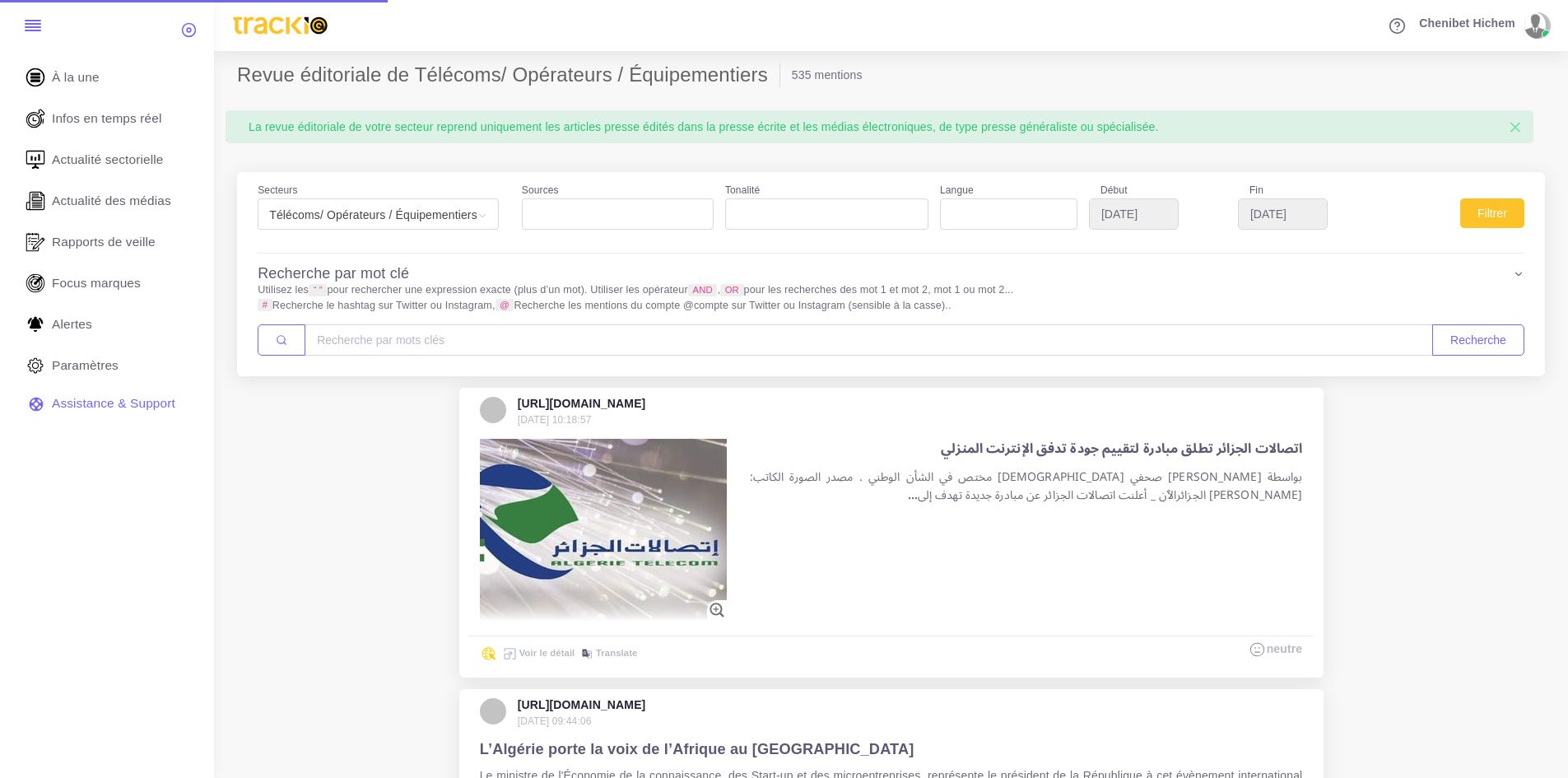
select select
click at [436, 203] on span "Télécoms/ Opérateurs / Équipementiers" at bounding box center [378, 215] width 232 height 23
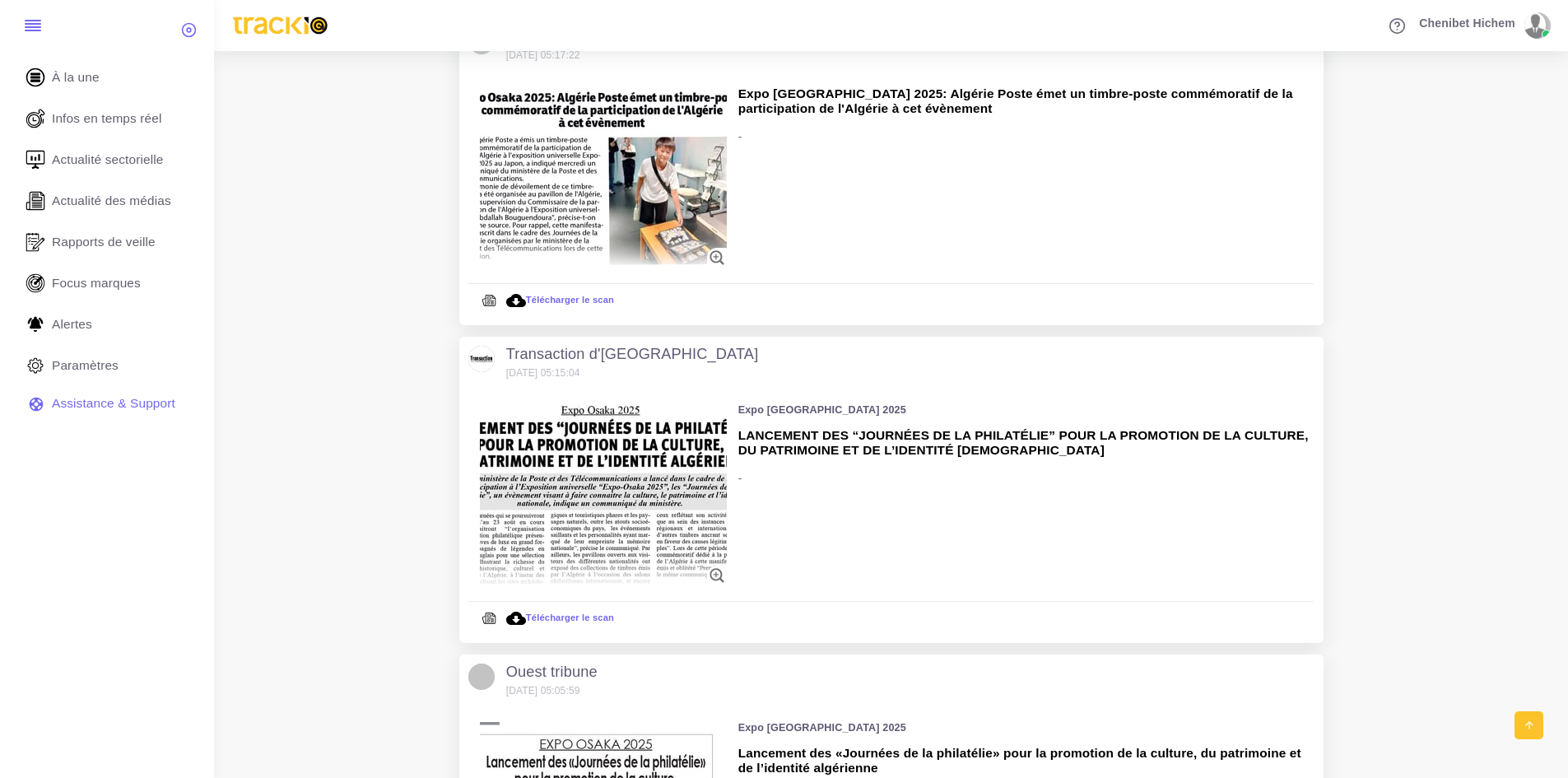
scroll to position [1976, 0]
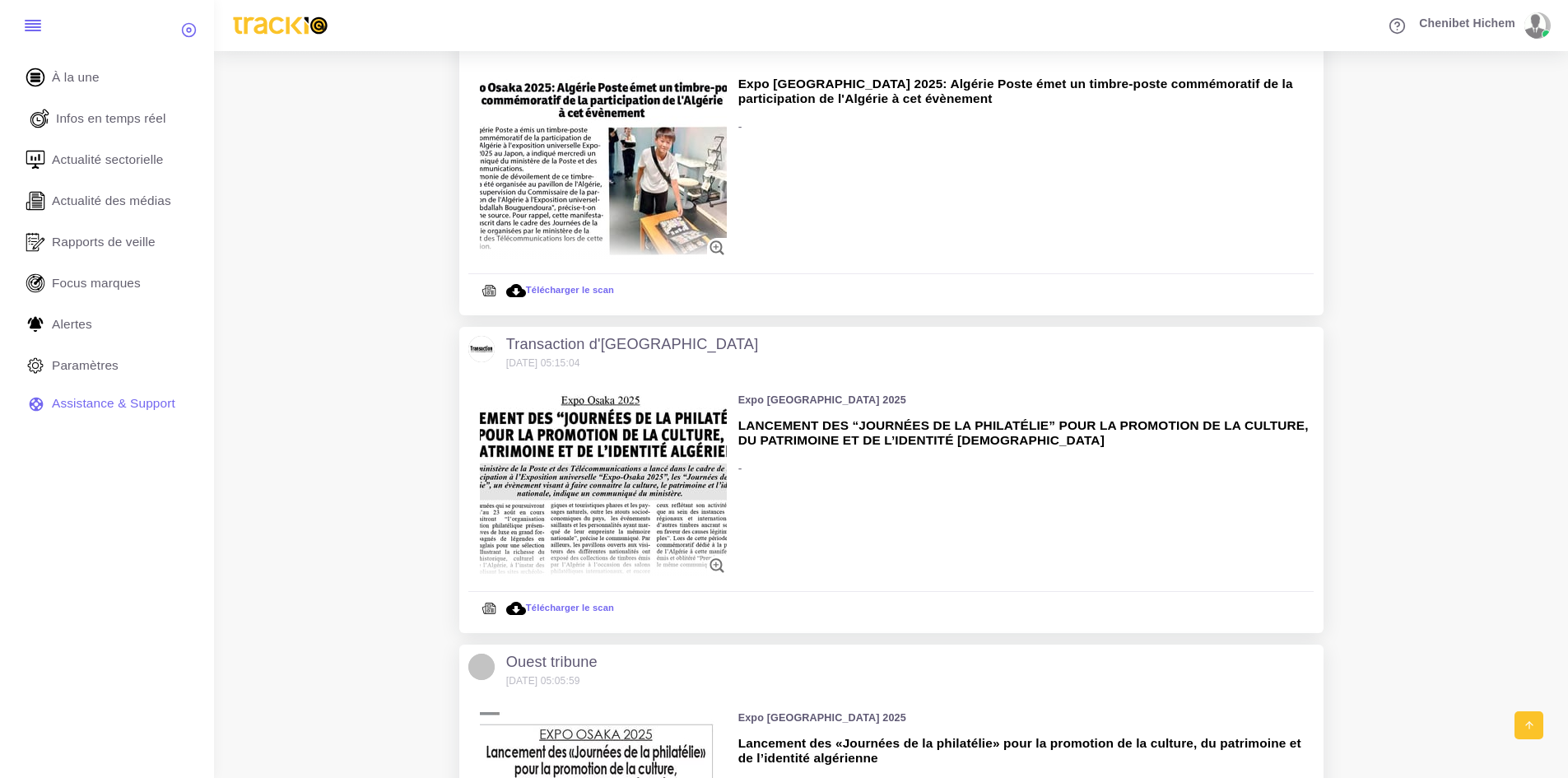
click at [122, 110] on span "Infos en temps réel" at bounding box center [111, 118] width 111 height 18
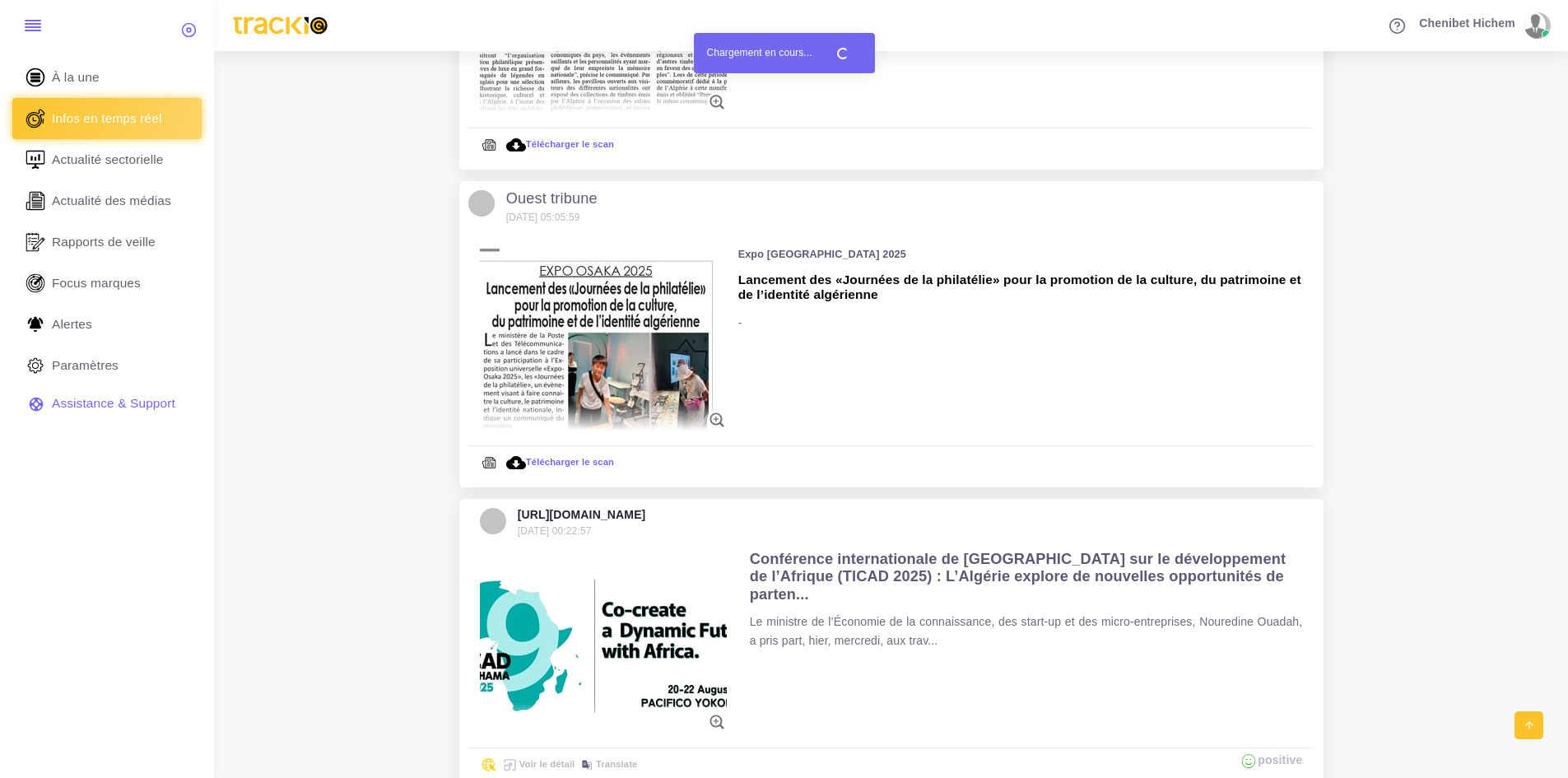
scroll to position [2531, 0]
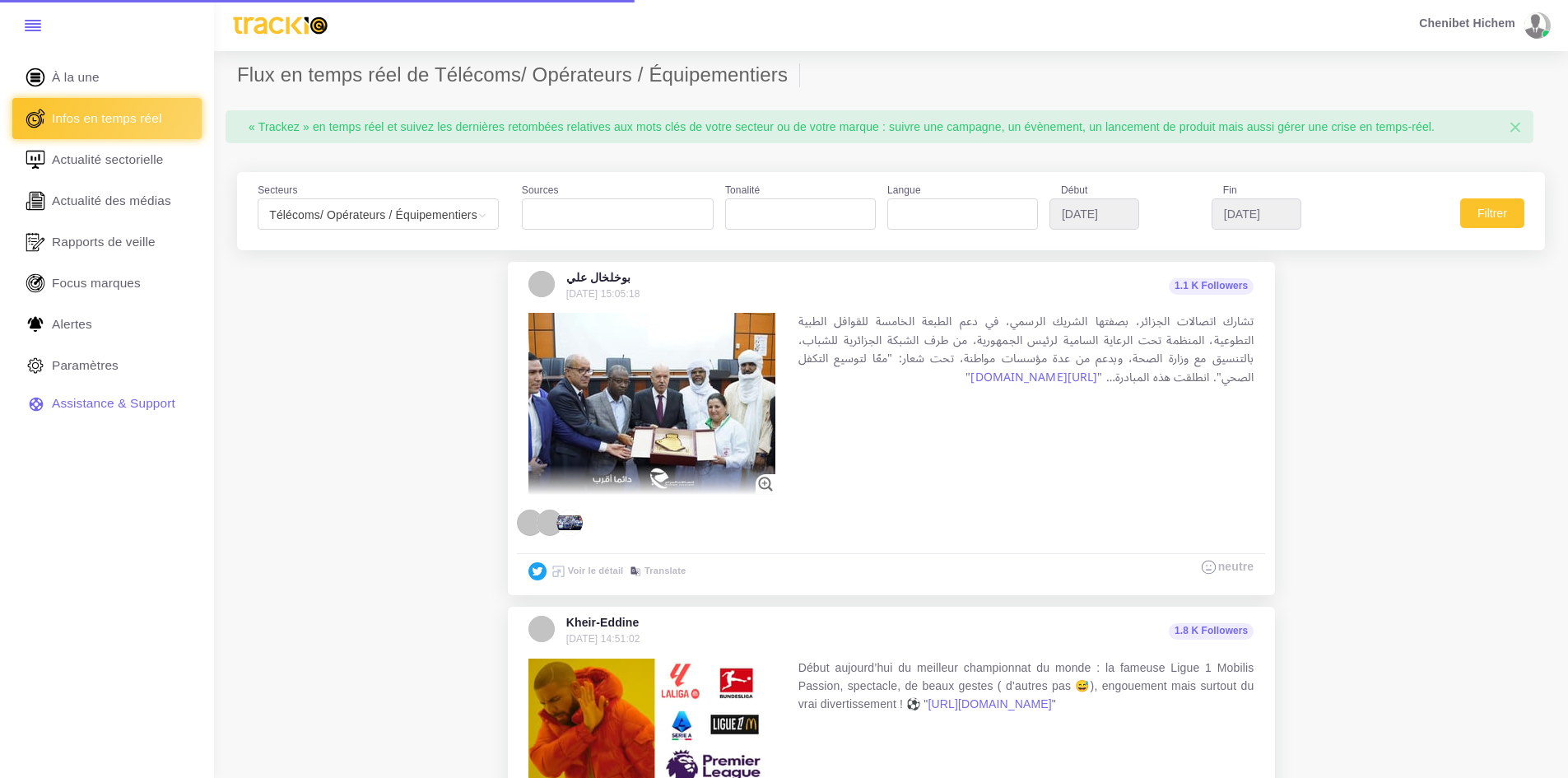
select select
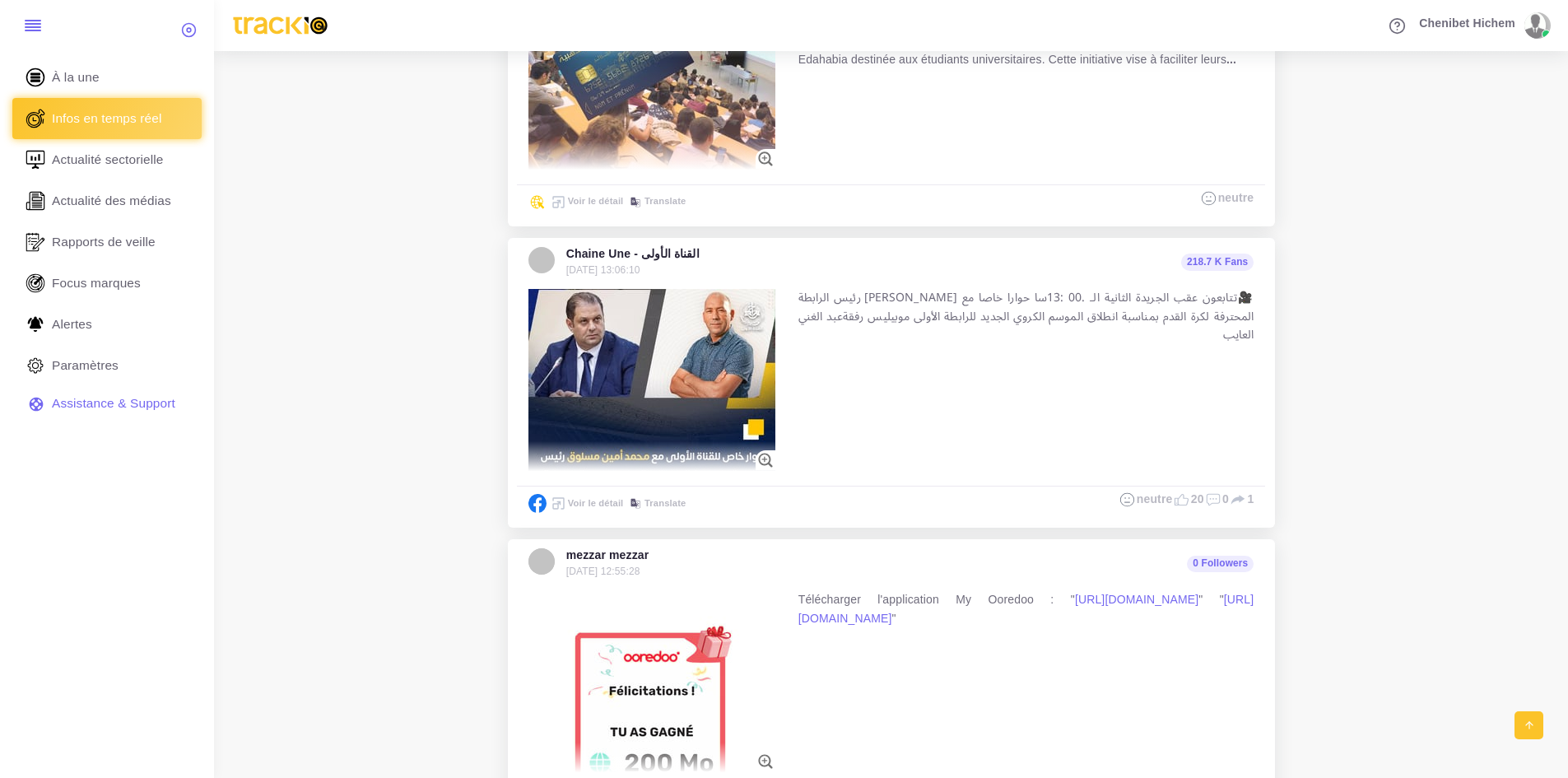
scroll to position [4677, 0]
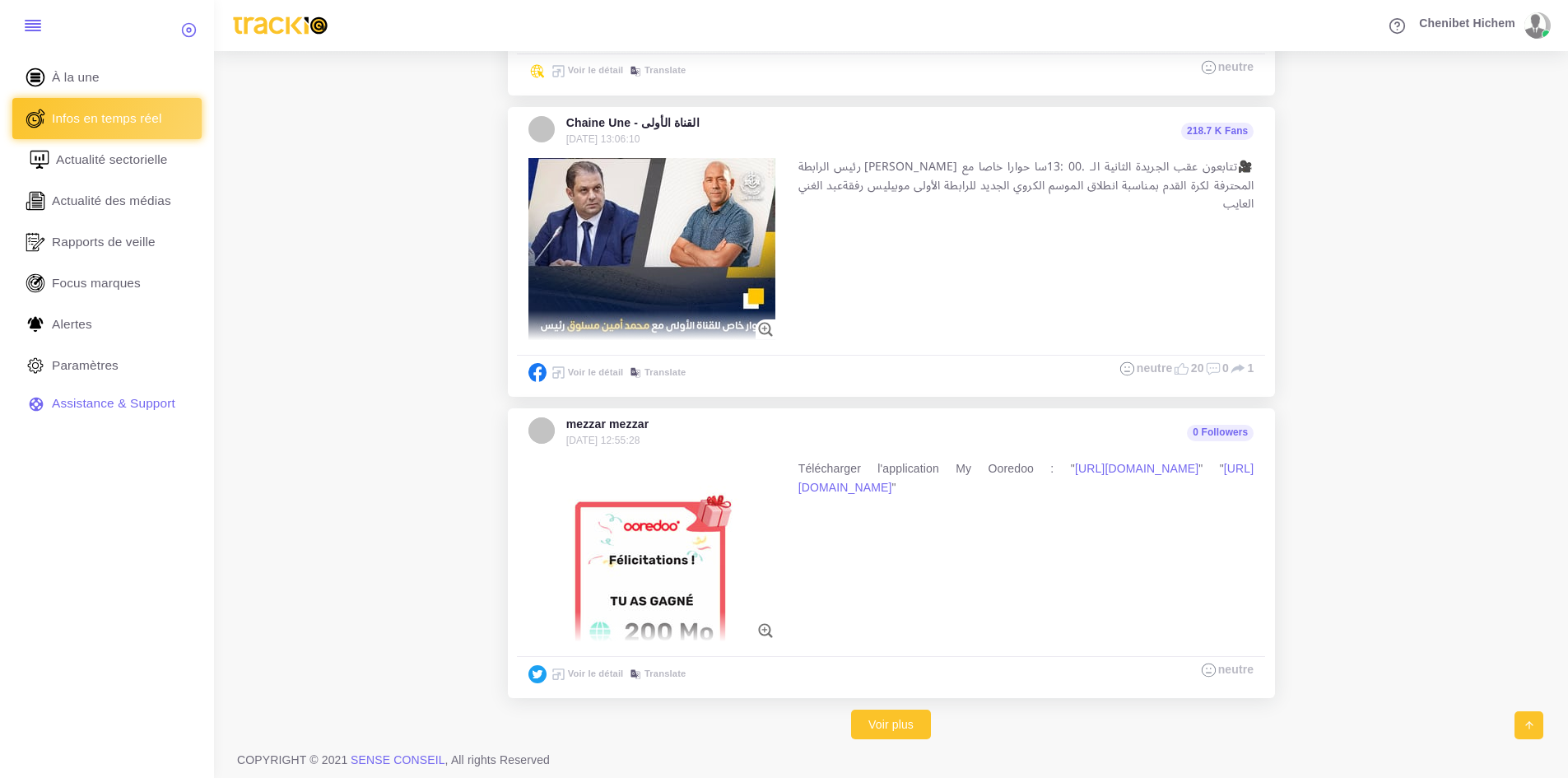
click at [63, 146] on link "Actualité sectorielle" at bounding box center [107, 160] width 189 height 42
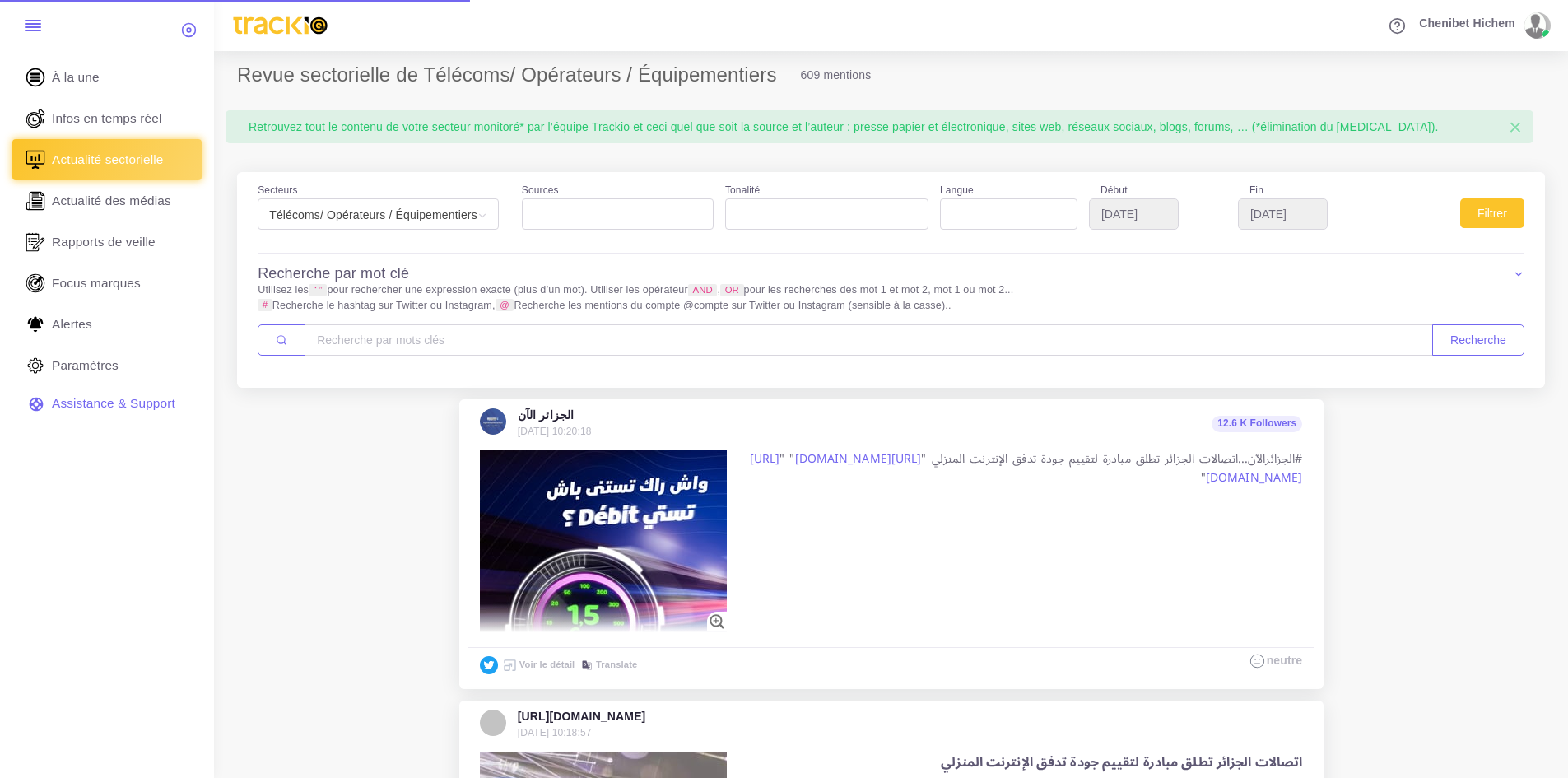
select select
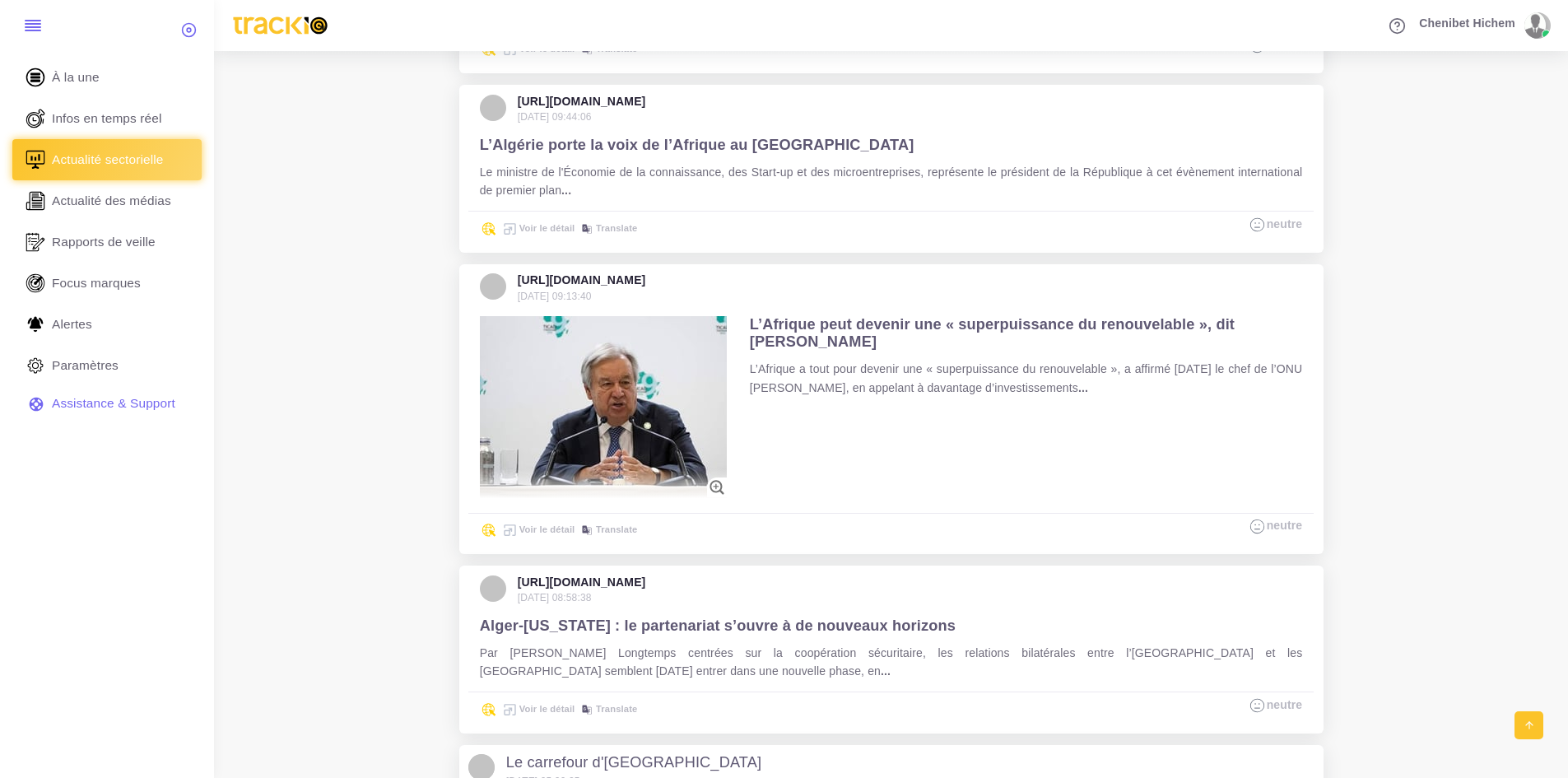
scroll to position [1070, 0]
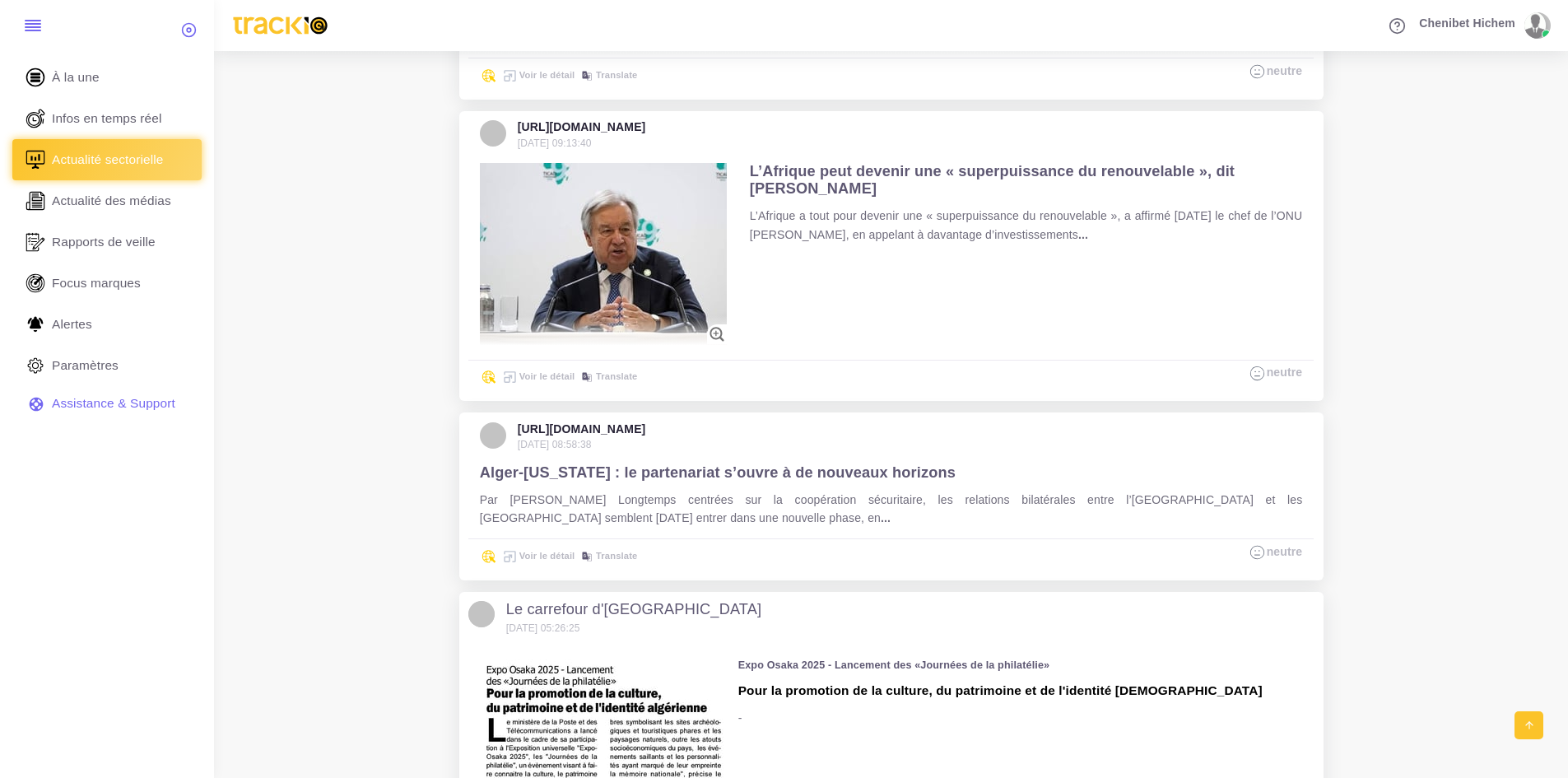
click at [550, 554] on link "Voir le détail" at bounding box center [537, 556] width 74 height 9
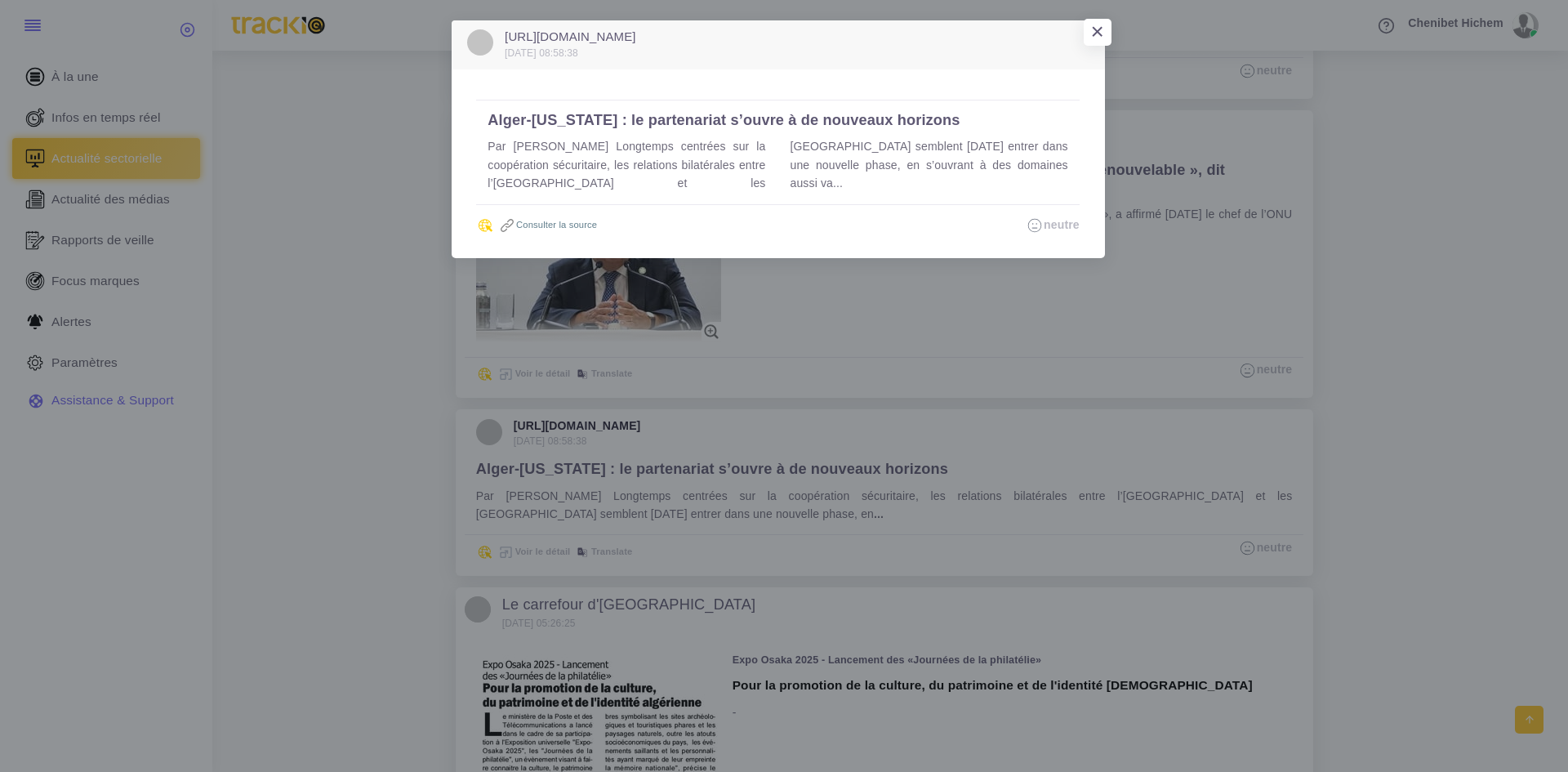
click at [576, 221] on link "Consulter la source" at bounding box center [547, 224] width 98 height 9
click at [1099, 8] on div "[URL][DOMAIN_NAME] [DATE] 08:58:38 × [GEOGRAPHIC_DATA]-[US_STATE] : le partenar…" at bounding box center [784, 386] width 1568 height 772
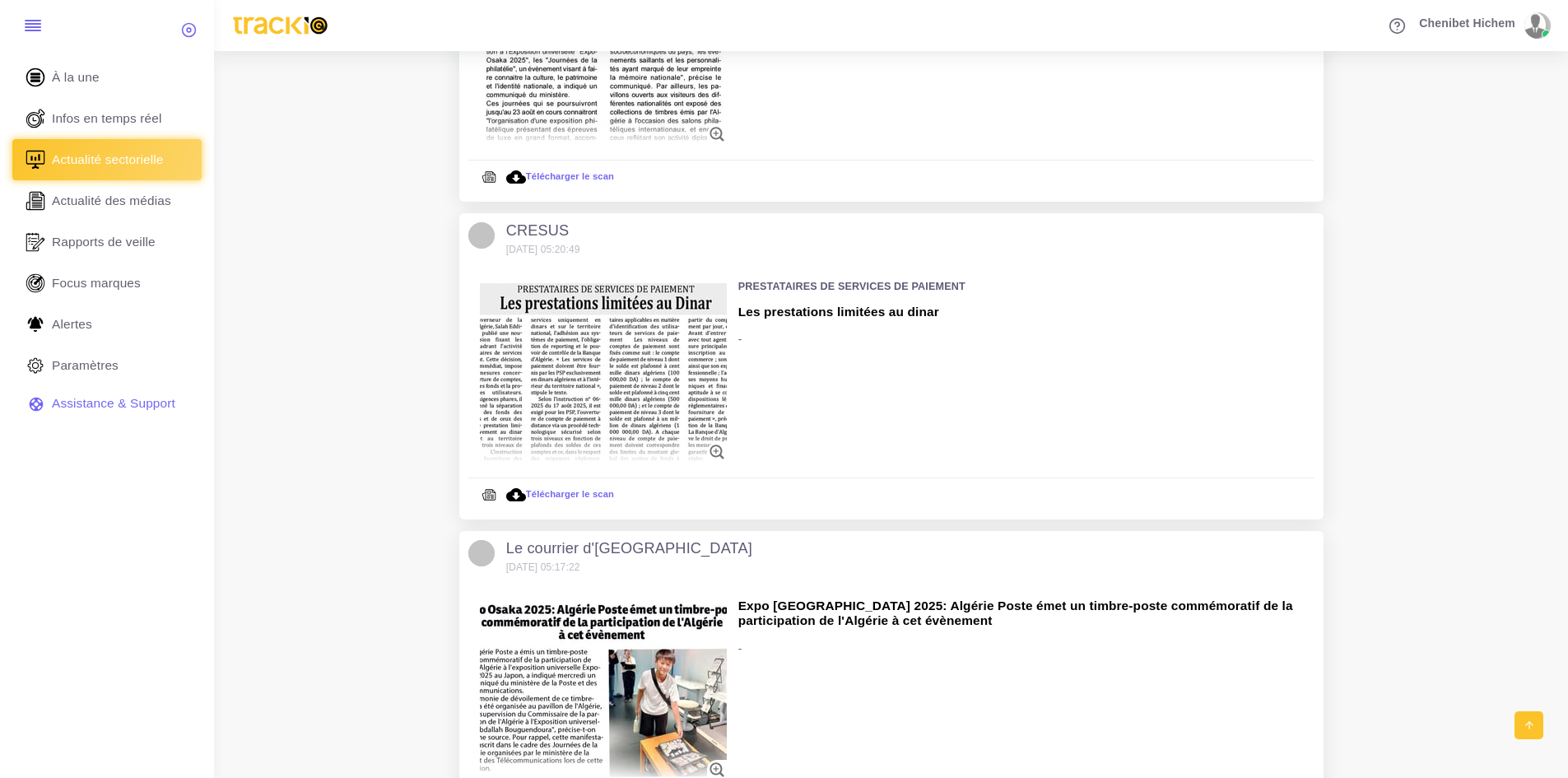
scroll to position [1811, 0]
